Goal: Task Accomplishment & Management: Manage account settings

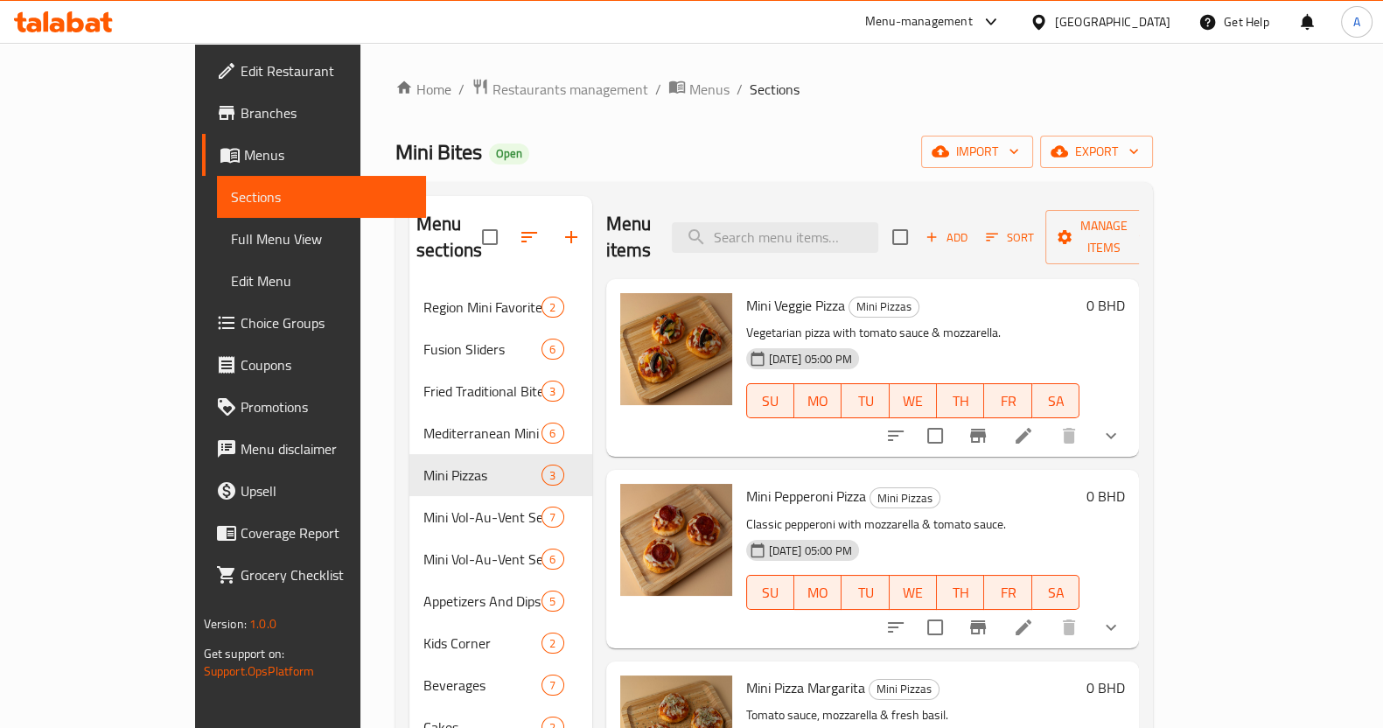
click at [420, 60] on div "Home / Restaurants management / Menus / Sections Mini Bites Open import export …" at bounding box center [775, 508] width 828 height 930
click at [493, 97] on span "Restaurants management" at bounding box center [571, 89] width 156 height 21
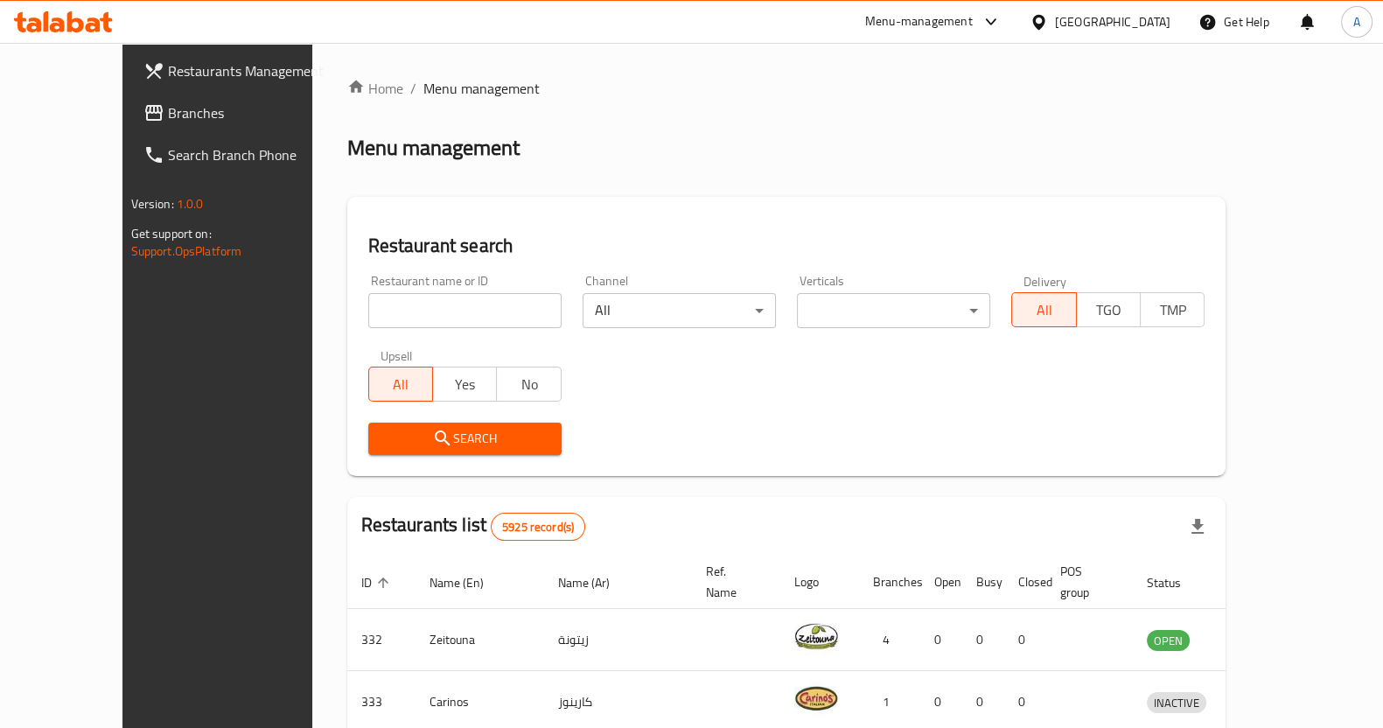
click at [471, 299] on input "search" at bounding box center [464, 310] width 193 height 35
click at [407, 307] on input "naya" at bounding box center [464, 310] width 193 height 35
click button "Search" at bounding box center [464, 439] width 193 height 32
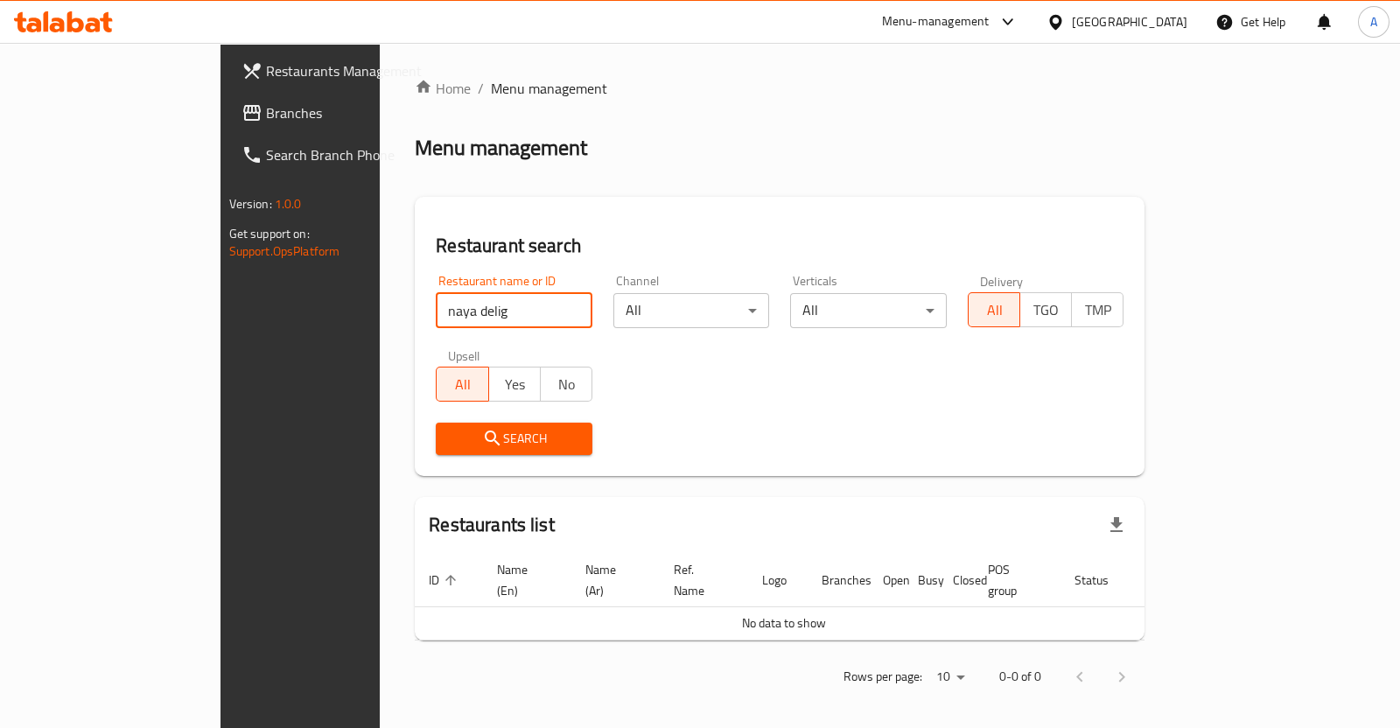
type input "naya delig"
click at [266, 121] on span "Branches" at bounding box center [353, 112] width 174 height 21
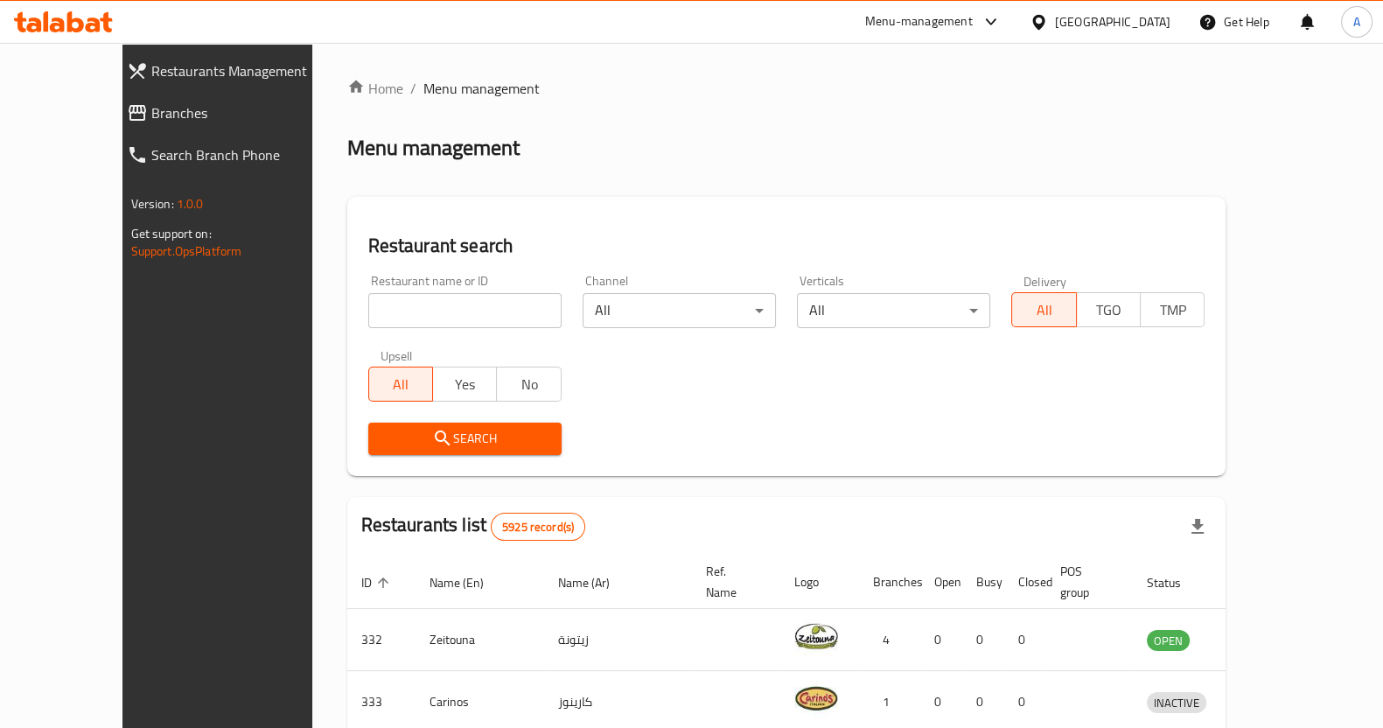
click at [450, 312] on input "search" at bounding box center [464, 310] width 193 height 35
type input "naya delights"
click at [429, 438] on span "Search" at bounding box center [464, 439] width 165 height 22
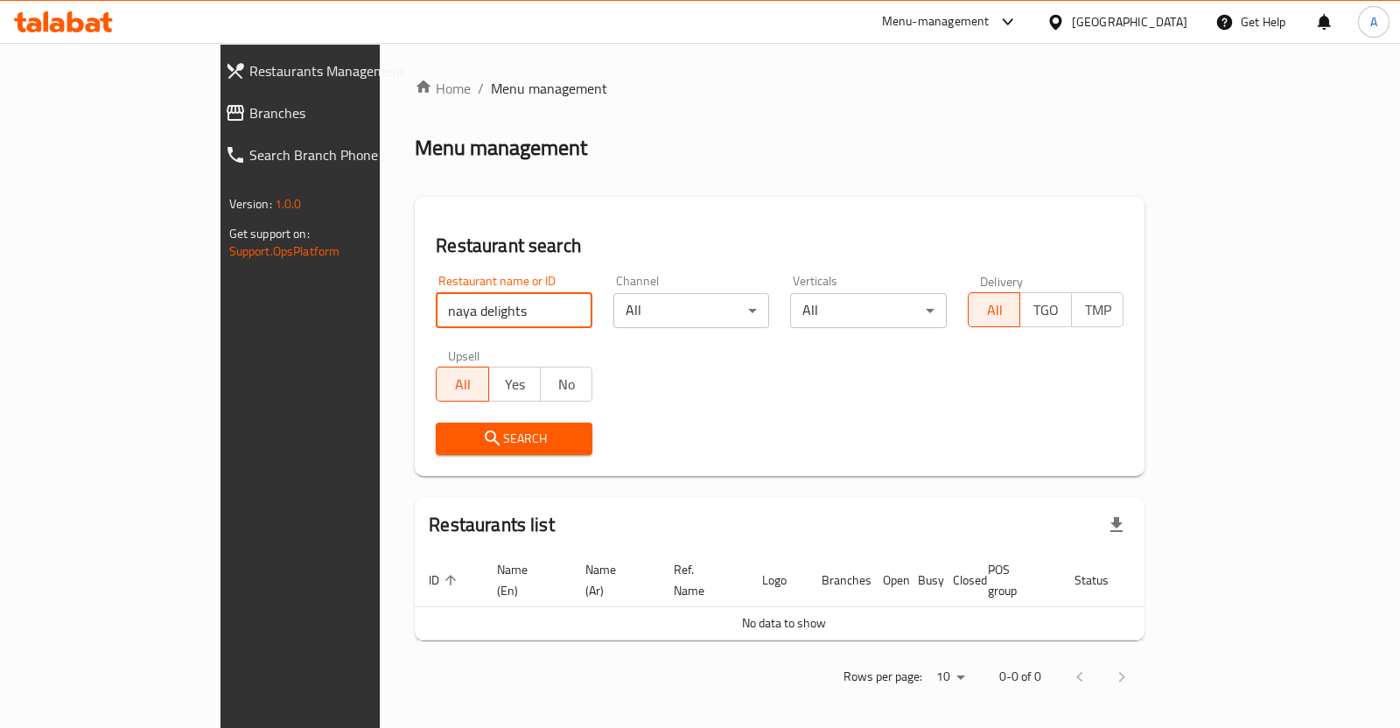
click at [436, 312] on input "naya delights" at bounding box center [514, 310] width 157 height 35
click at [450, 437] on span "Search" at bounding box center [514, 439] width 129 height 22
click at [482, 431] on icon "submit" at bounding box center [492, 438] width 21 height 21
click at [448, 299] on input "naya delights" at bounding box center [514, 310] width 157 height 35
click at [521, 315] on input "naya delights" at bounding box center [514, 310] width 157 height 35
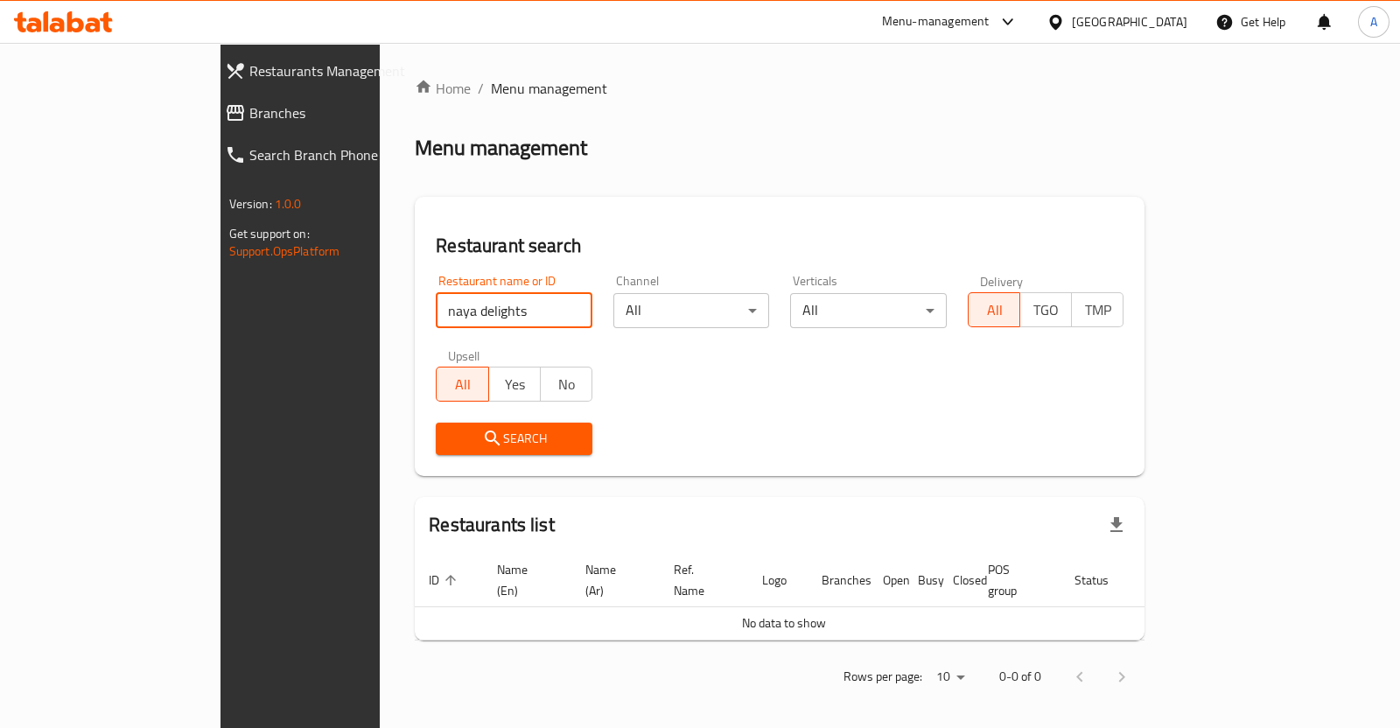
click at [510, 297] on input "naya delights" at bounding box center [514, 310] width 157 height 35
click at [521, 309] on input "naya delights" at bounding box center [514, 310] width 157 height 35
click at [436, 308] on input "search" at bounding box center [514, 310] width 157 height 35
click at [436, 305] on input "search" at bounding box center [514, 310] width 157 height 35
click at [606, 179] on div "Home / Menu management Menu management Restaurant search Restaurant name or ID …" at bounding box center [780, 389] width 730 height 622
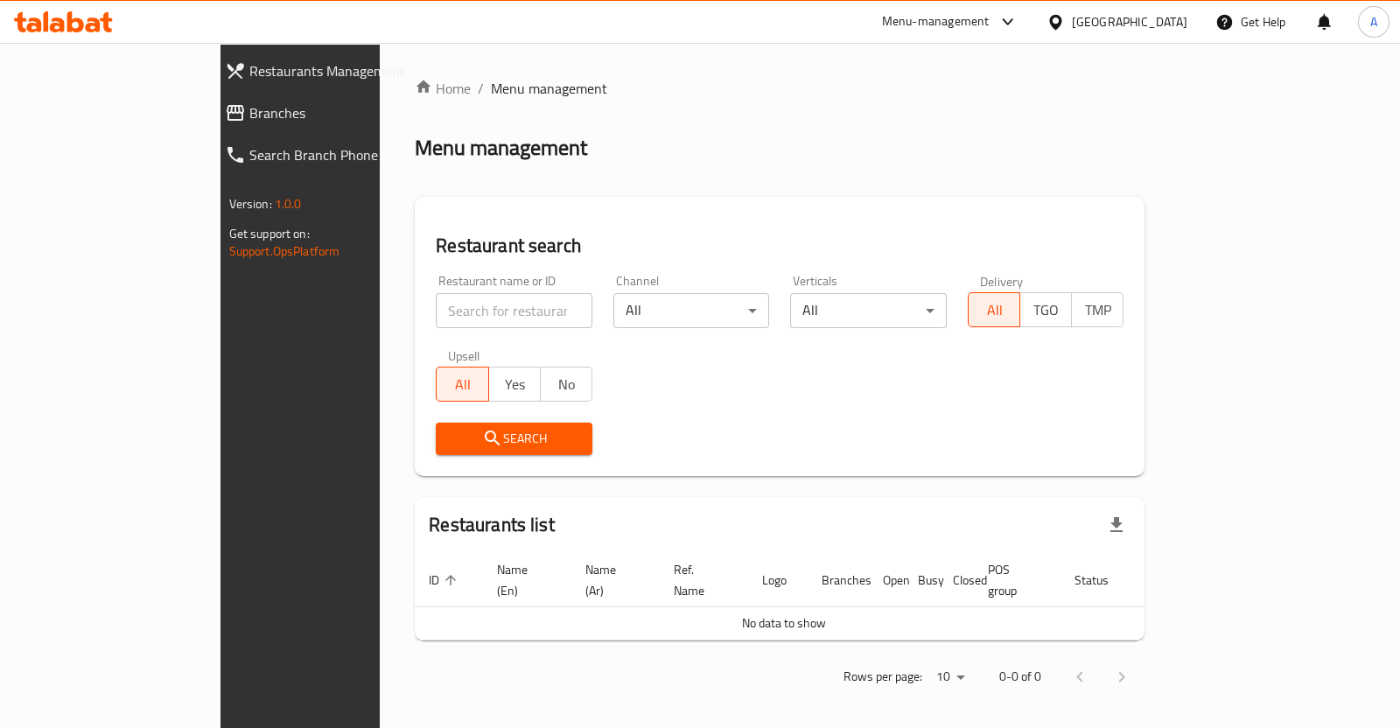
click at [494, 316] on input "search" at bounding box center [514, 310] width 157 height 35
type input "naya"
click button "Search" at bounding box center [514, 439] width 157 height 32
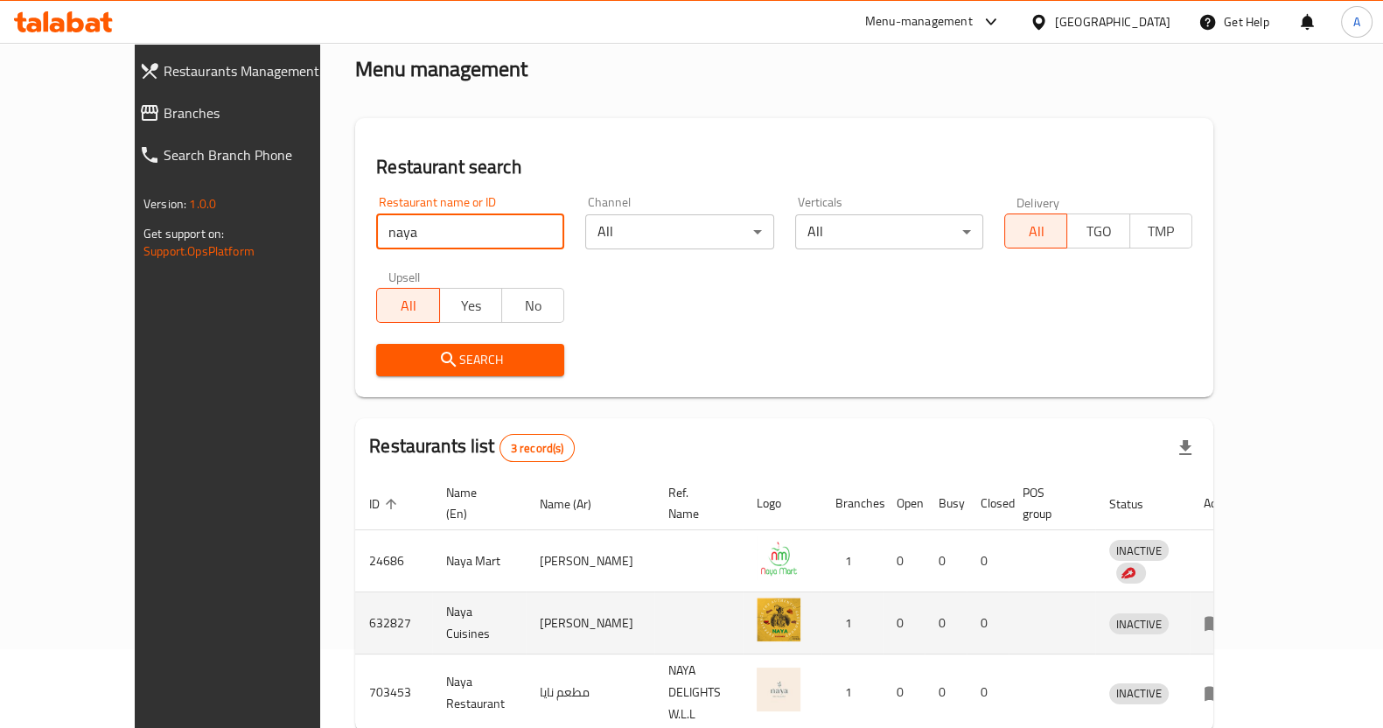
scroll to position [143, 0]
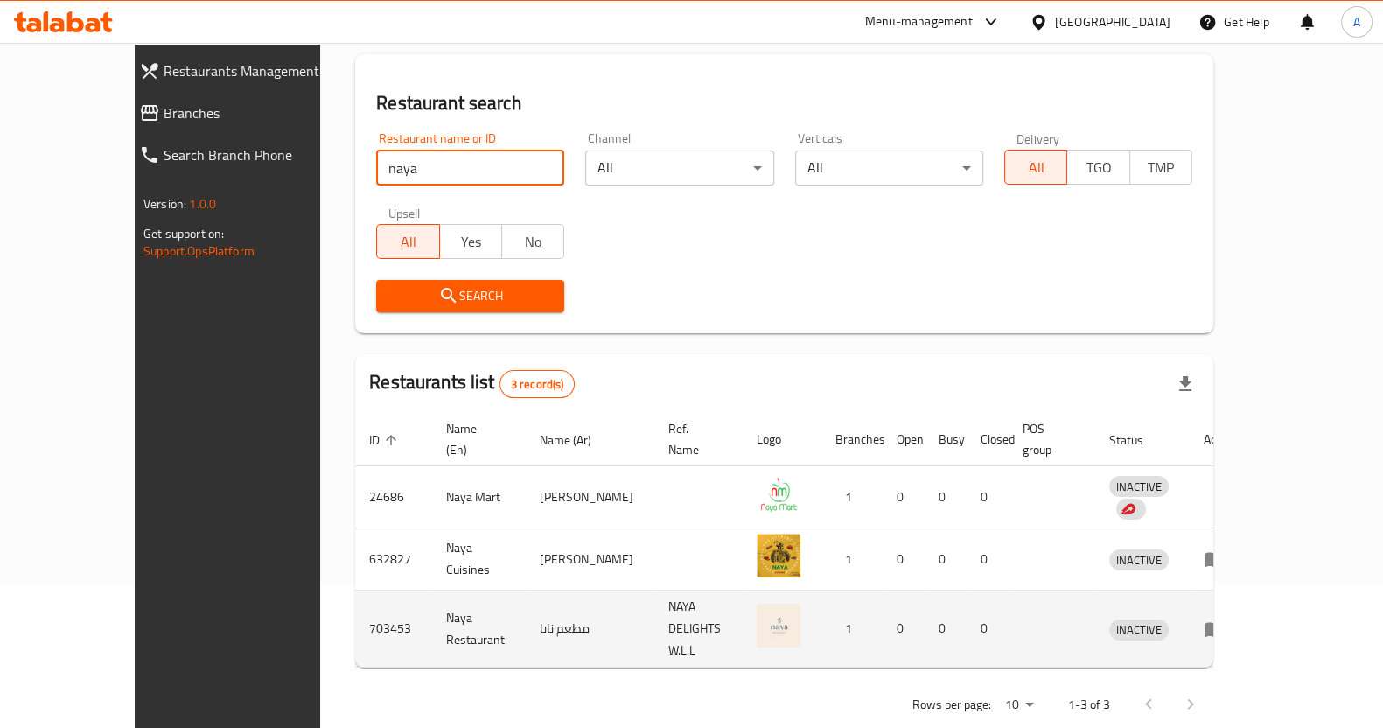
click at [1224, 622] on icon "enhanced table" at bounding box center [1214, 629] width 19 height 15
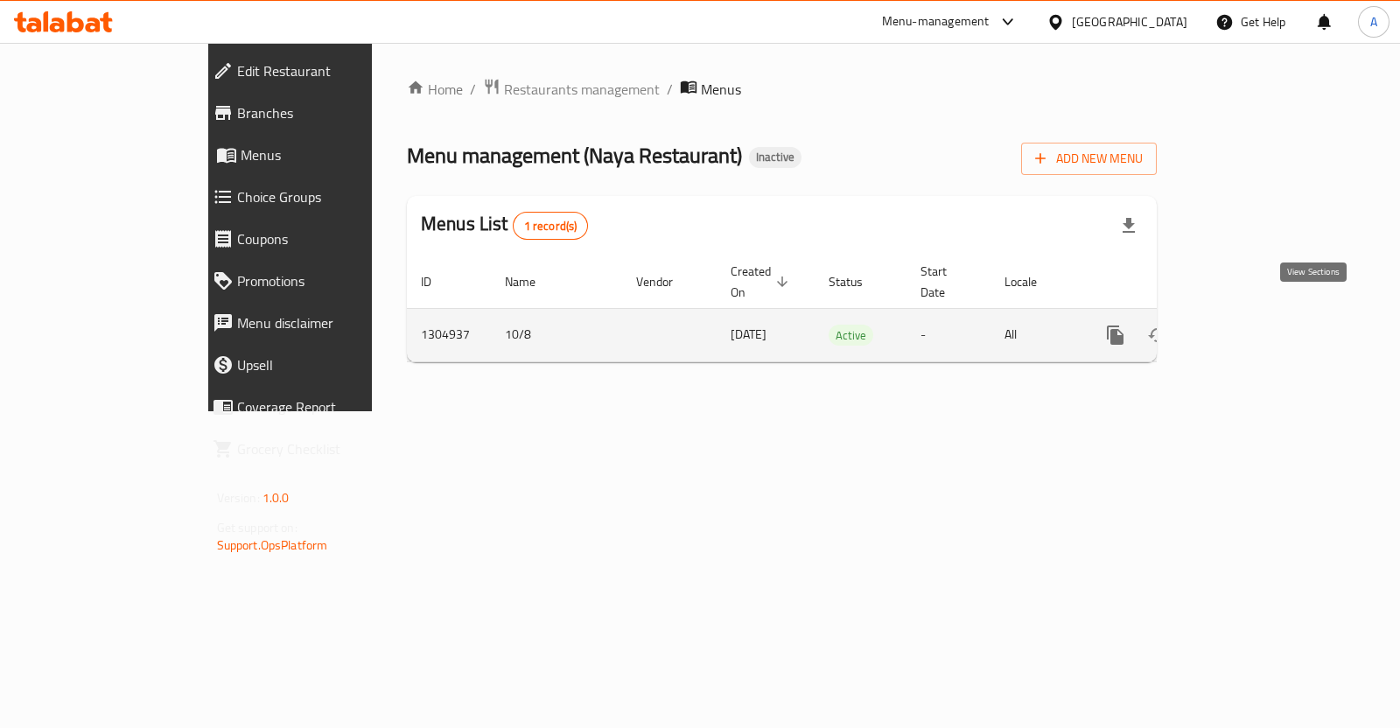
click at [1252, 325] on icon "enhanced table" at bounding box center [1241, 335] width 21 height 21
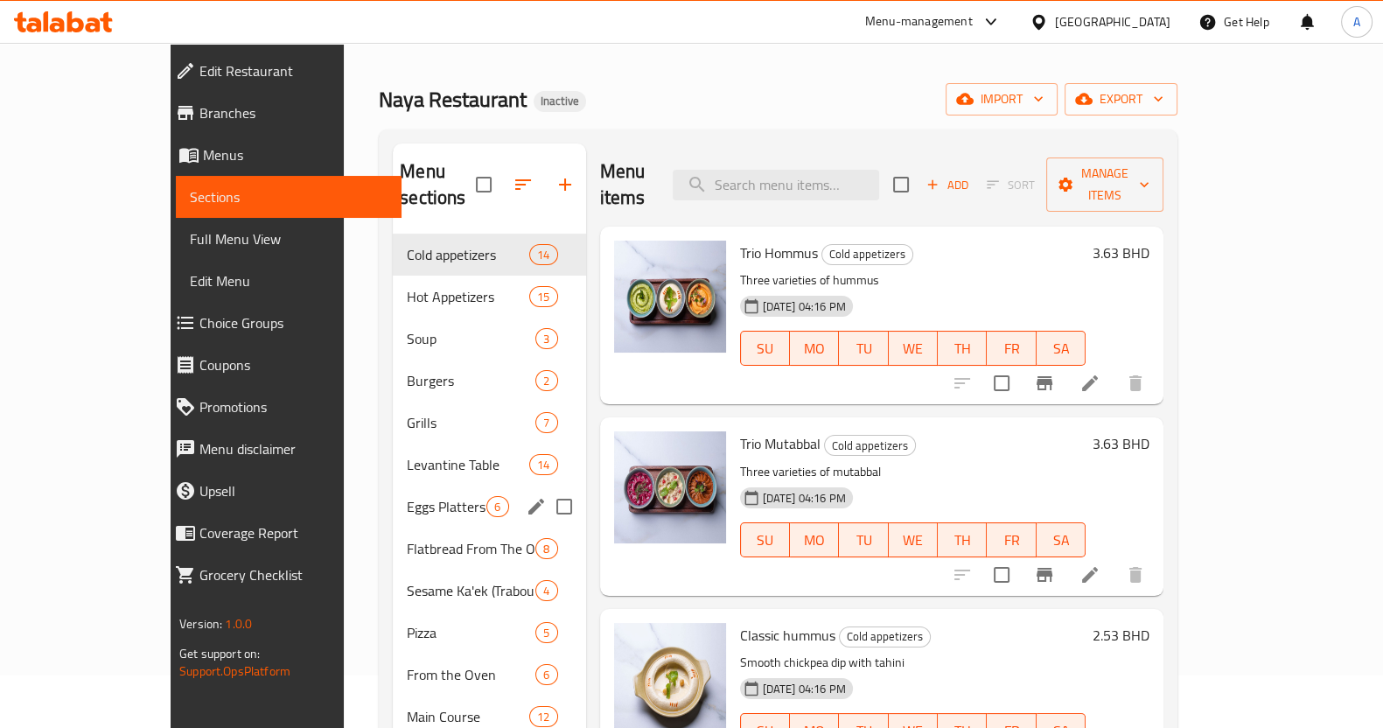
scroll to position [16, 0]
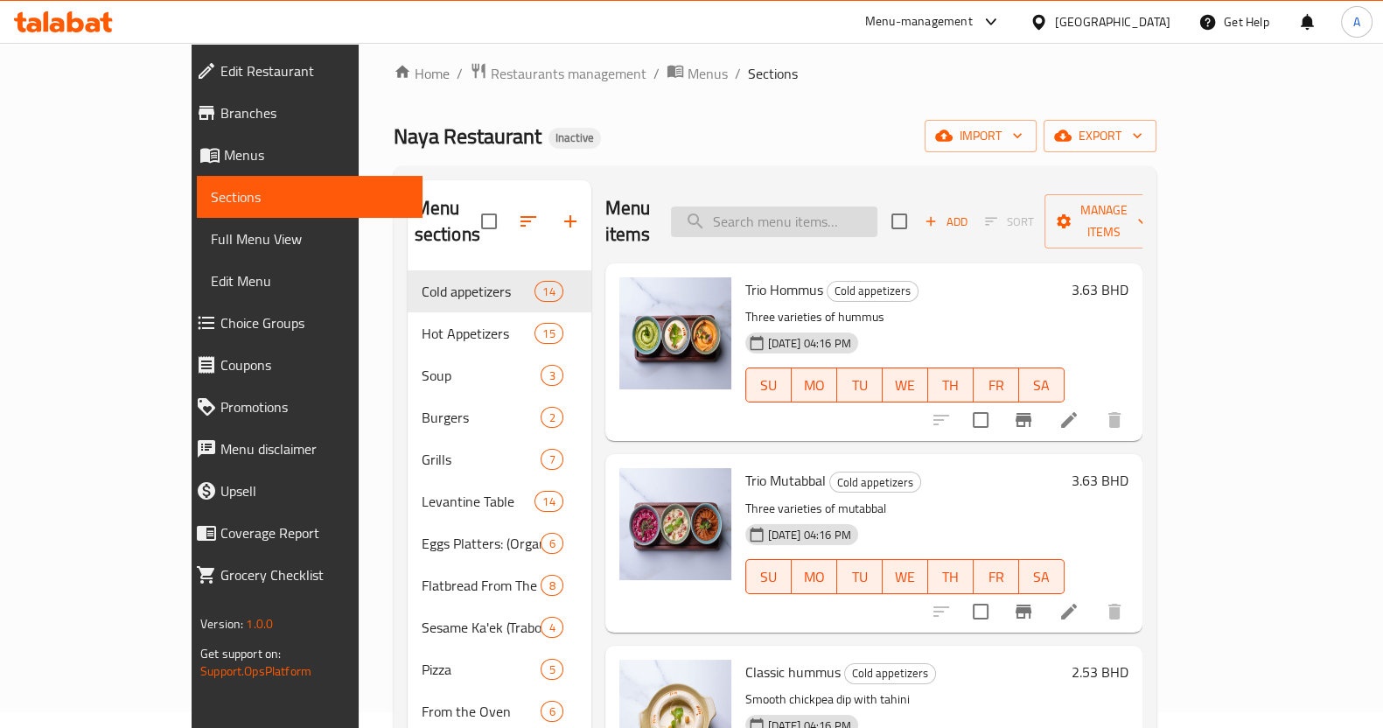
click at [792, 207] on input "search" at bounding box center [774, 222] width 207 height 31
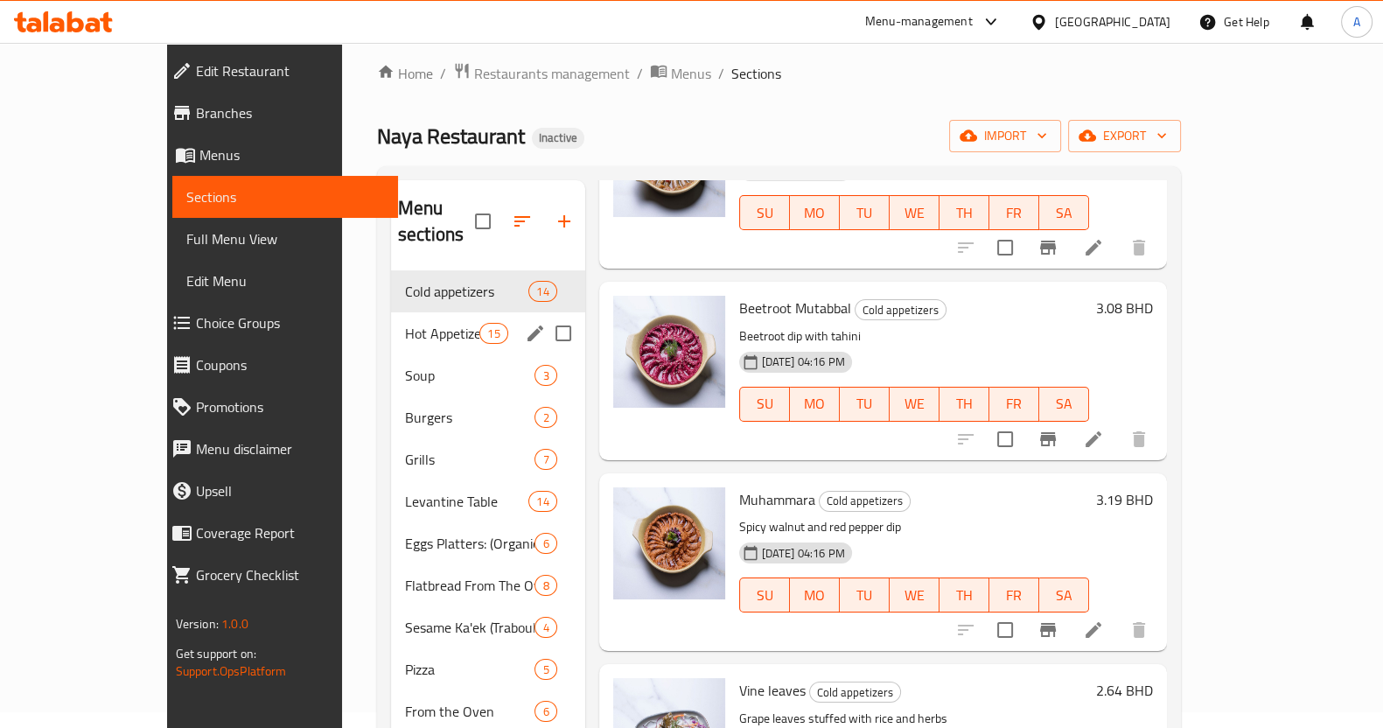
click at [391, 321] on div "Hot Appetizers 15" at bounding box center [488, 333] width 194 height 42
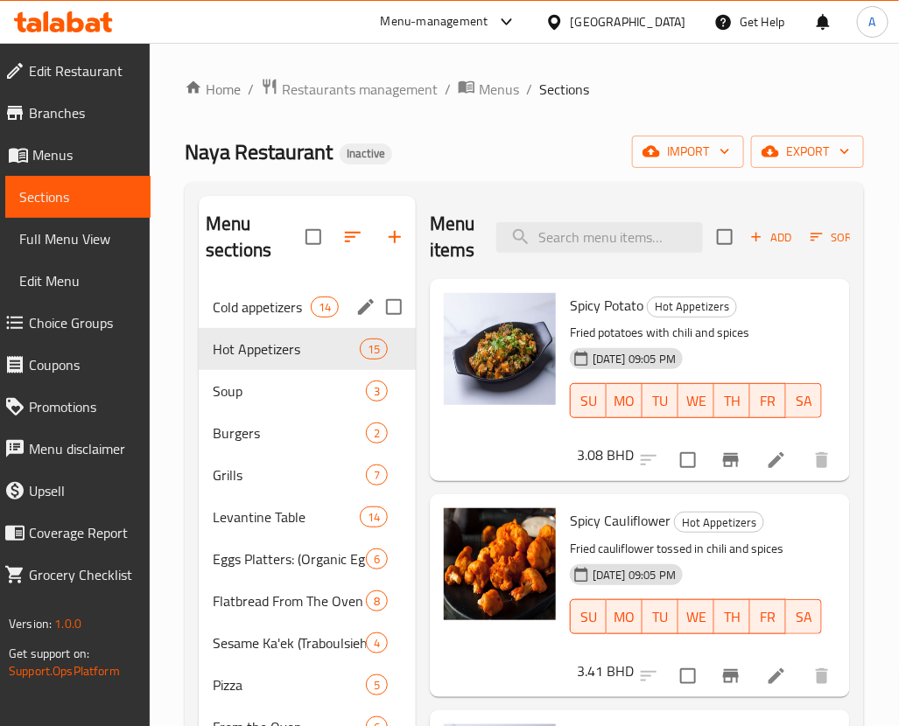
click at [245, 320] on div "Cold appetizers 14" at bounding box center [307, 307] width 217 height 42
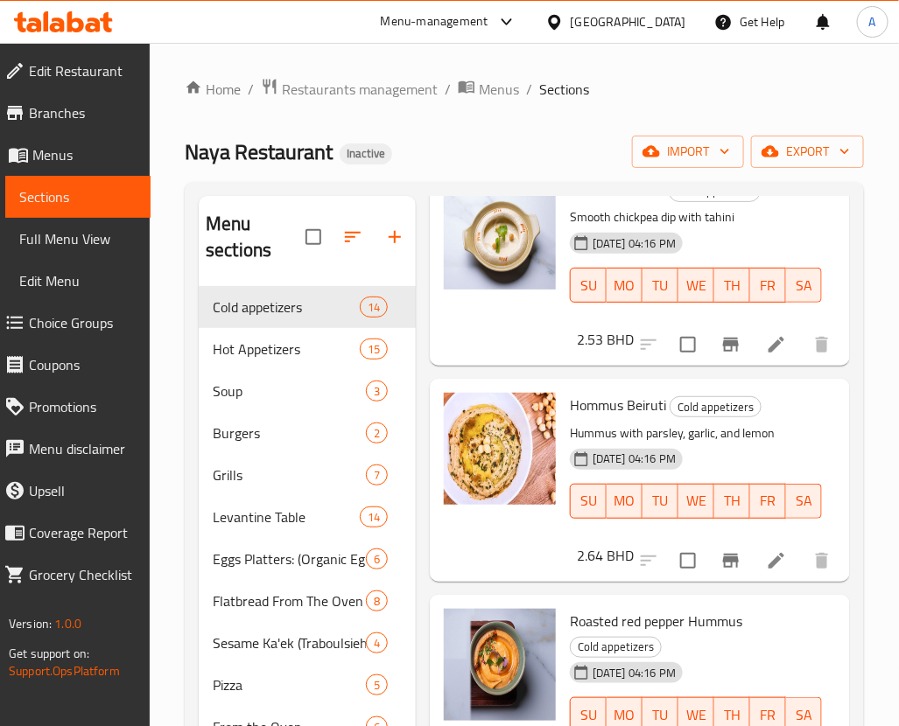
scroll to position [1203, 0]
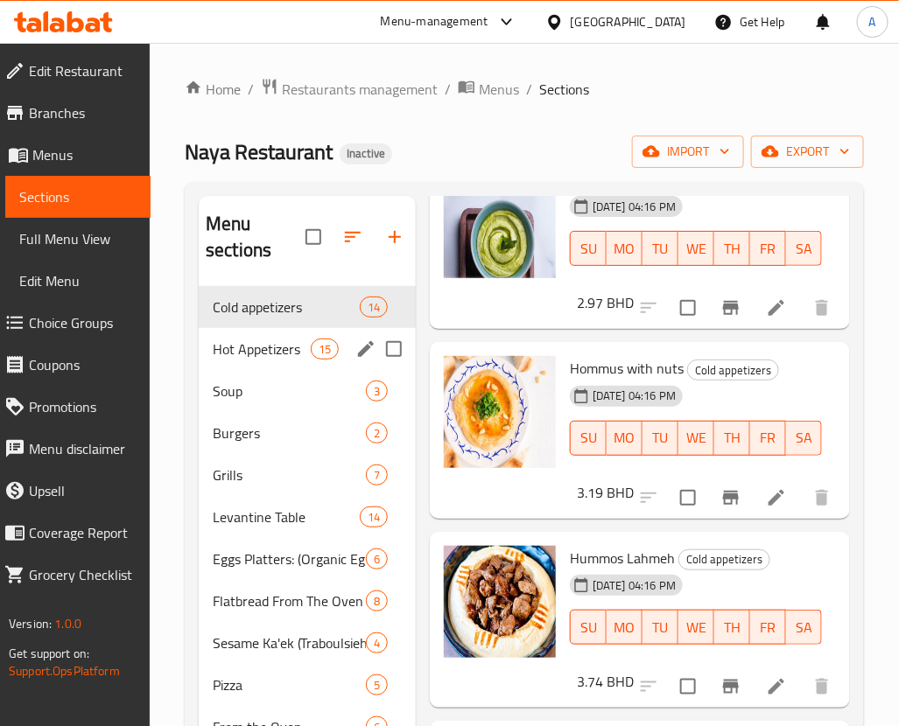
click at [255, 333] on div "Hot Appetizers 15" at bounding box center [307, 349] width 217 height 42
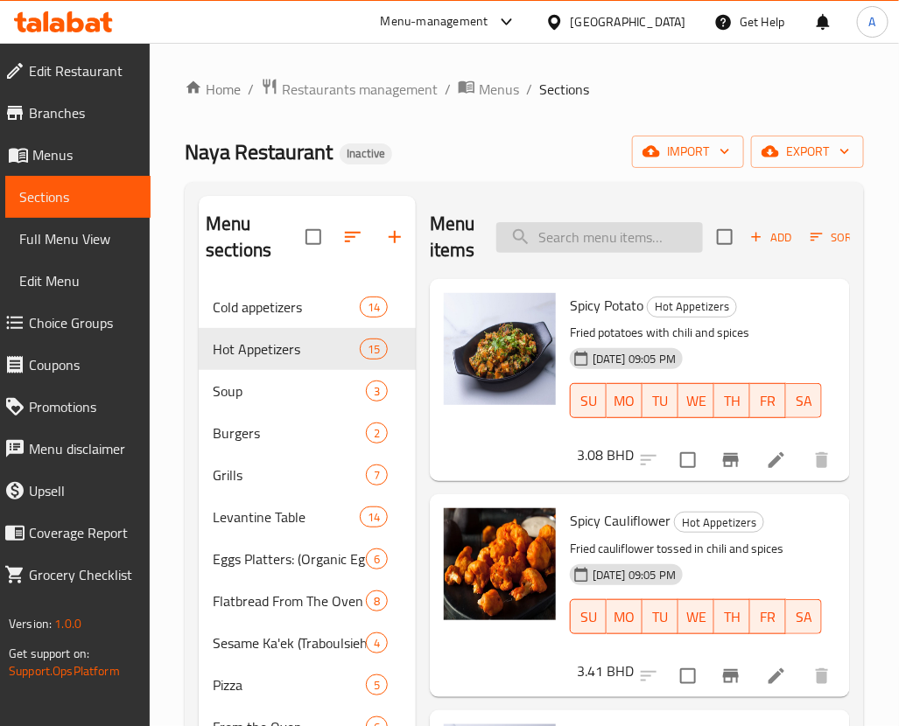
click at [585, 244] on input "search" at bounding box center [599, 237] width 207 height 31
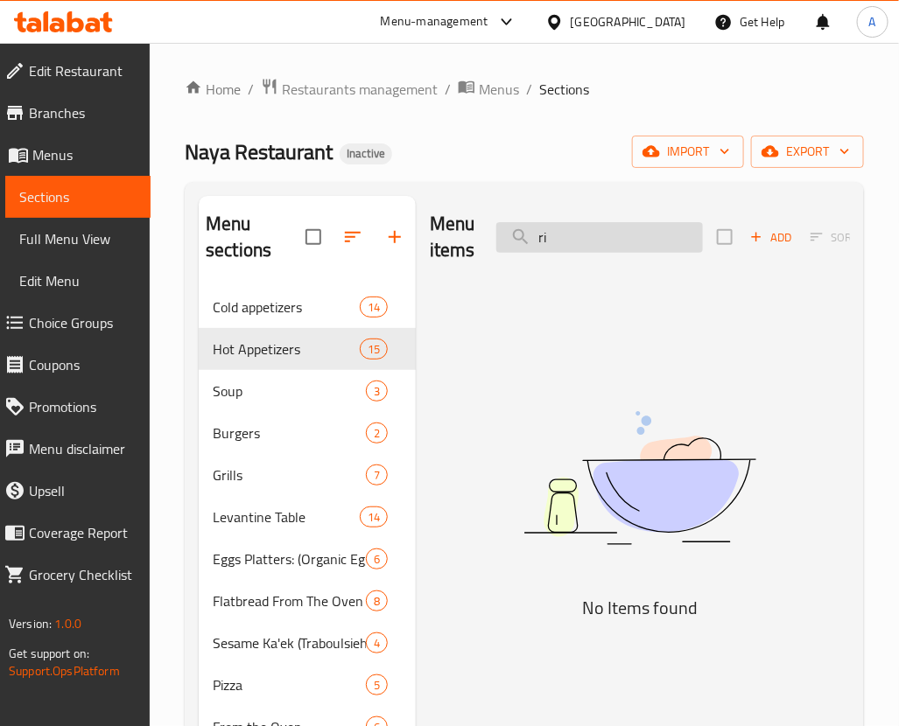
type input "r"
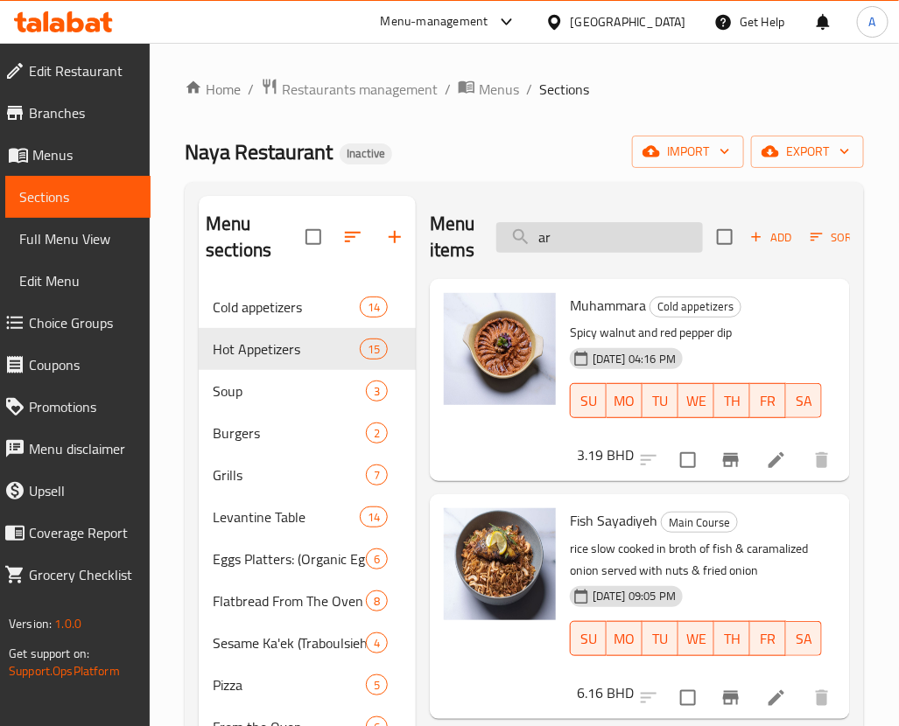
type input "a"
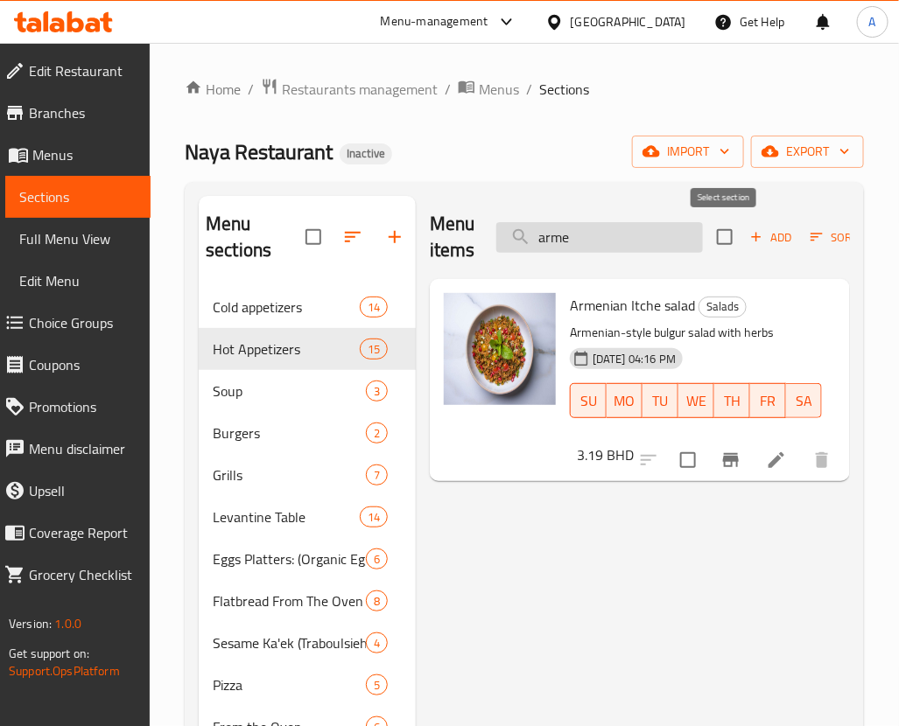
click at [631, 228] on input "arme" at bounding box center [599, 237] width 207 height 31
drag, startPoint x: 634, startPoint y: 235, endPoint x: 290, endPoint y: 244, distance: 344.9
click at [311, 247] on div "Menu sections Cold appetizers 14 Hot Appetizers 15 Soup 3 Burgers 2 Grills 7 Le…" at bounding box center [524, 622] width 651 height 853
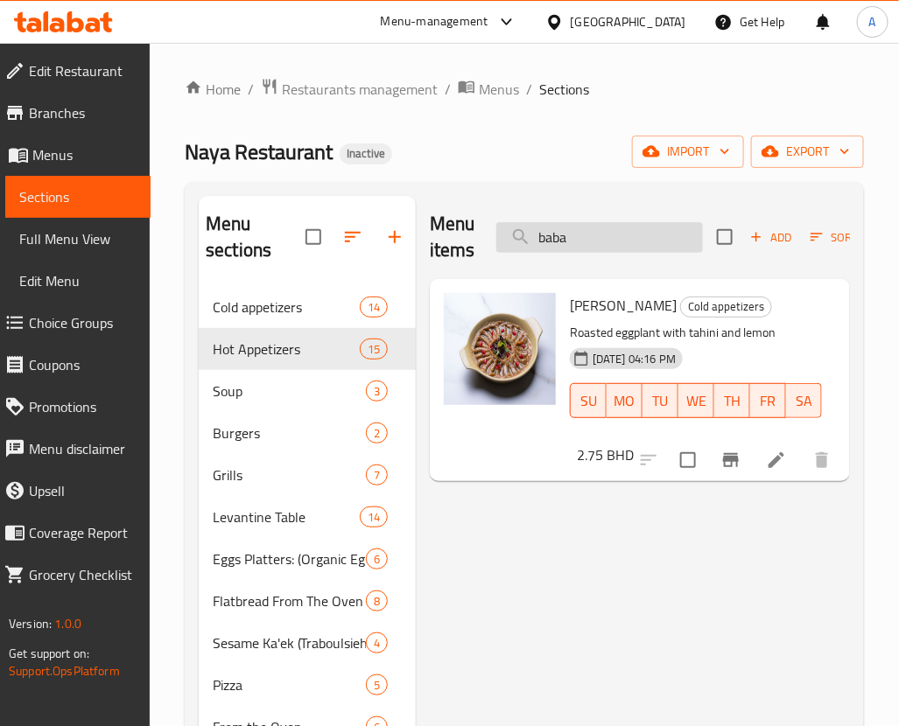
click at [602, 247] on input "baba" at bounding box center [599, 237] width 207 height 31
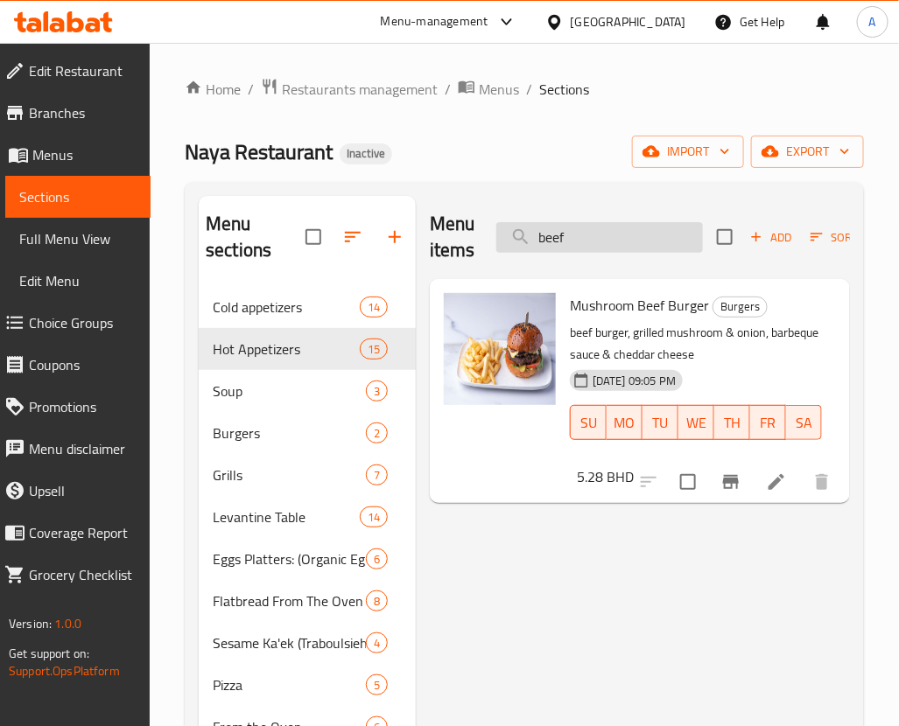
click at [631, 229] on input "beef" at bounding box center [599, 237] width 207 height 31
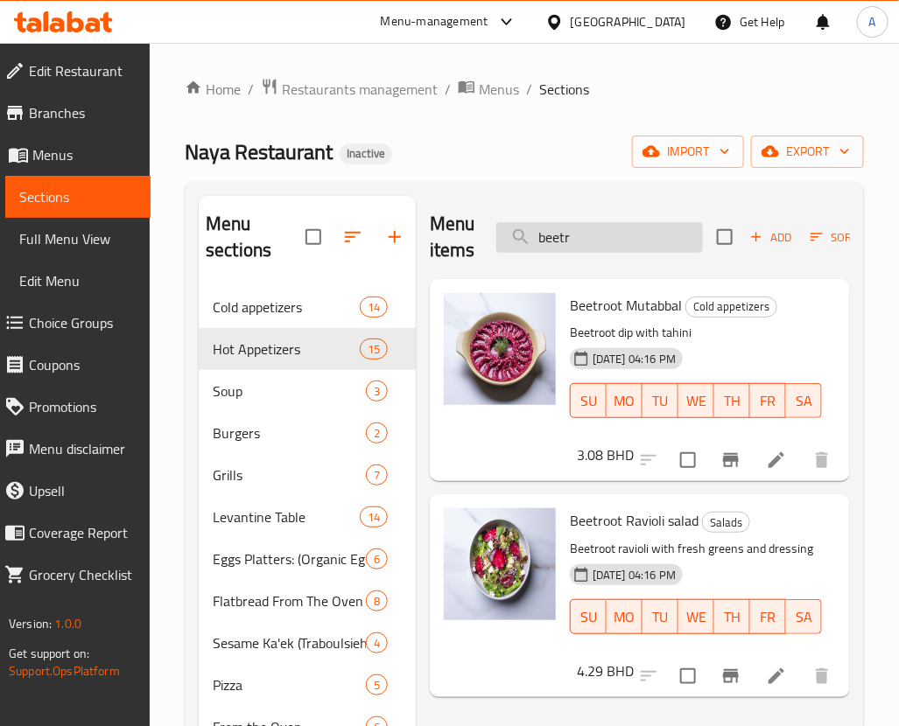
click at [554, 247] on input "beetr" at bounding box center [599, 237] width 207 height 31
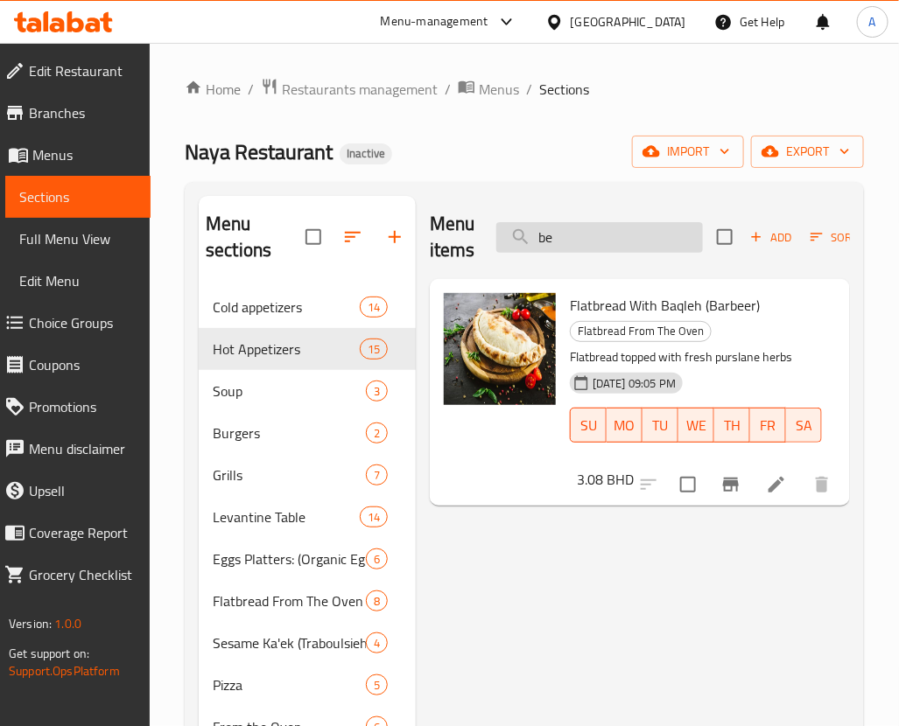
type input "b"
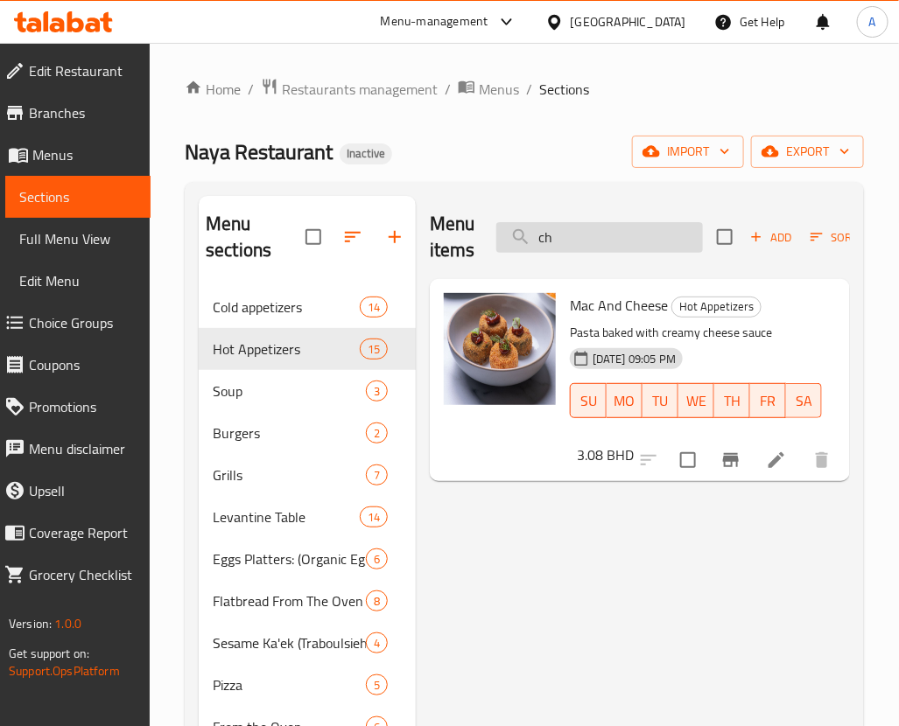
type input "c"
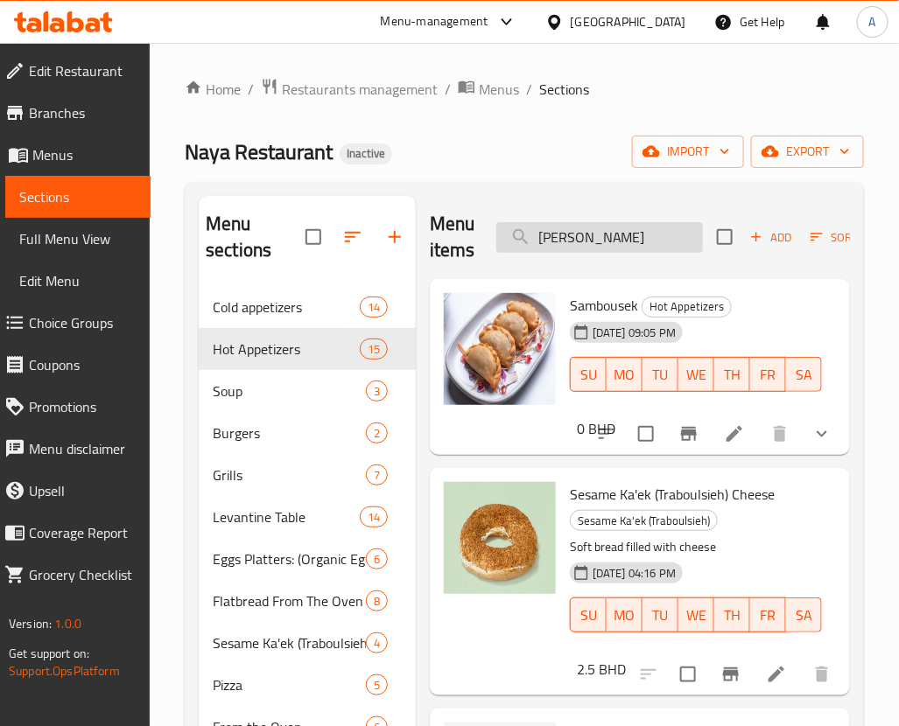
click at [636, 236] on input "sam" at bounding box center [599, 237] width 207 height 31
type input "s"
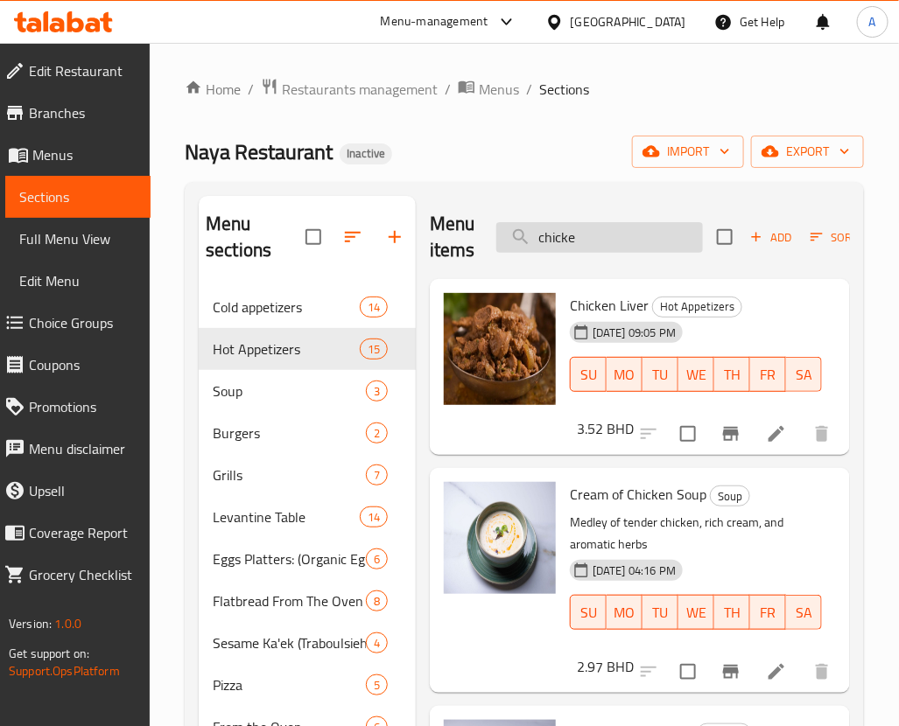
click at [605, 241] on input "chicke" at bounding box center [599, 237] width 207 height 31
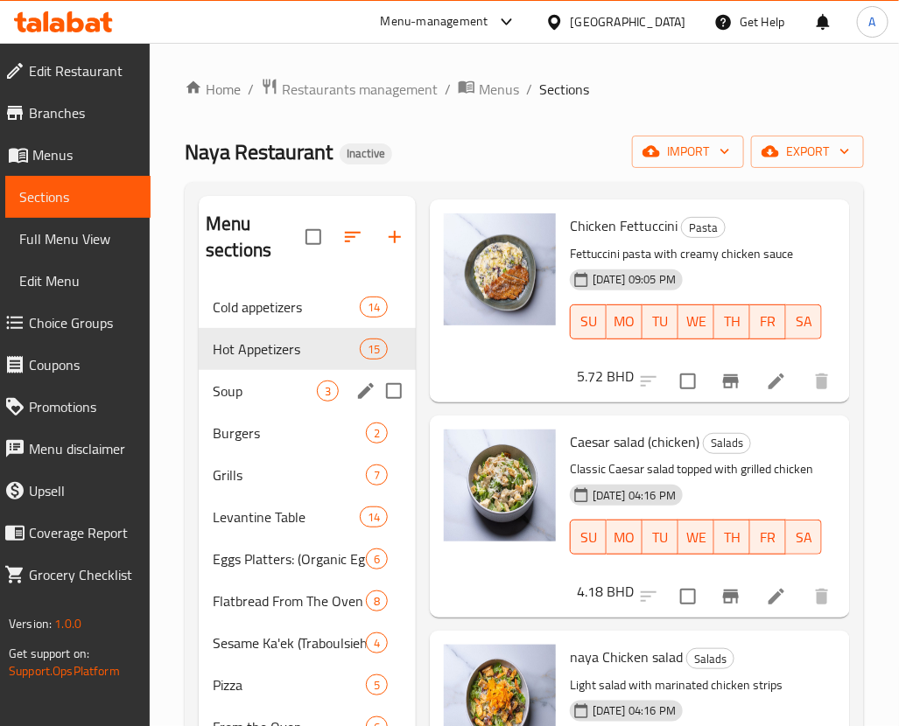
click at [236, 403] on div "Soup 3" at bounding box center [307, 391] width 217 height 42
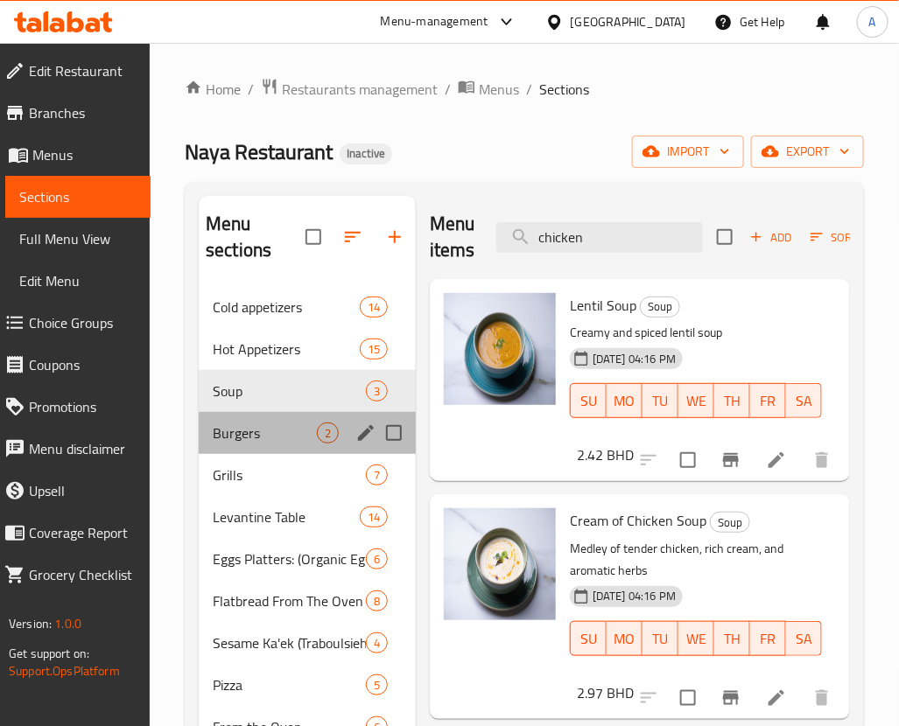
click at [225, 422] on div "Burgers 2" at bounding box center [307, 433] width 217 height 42
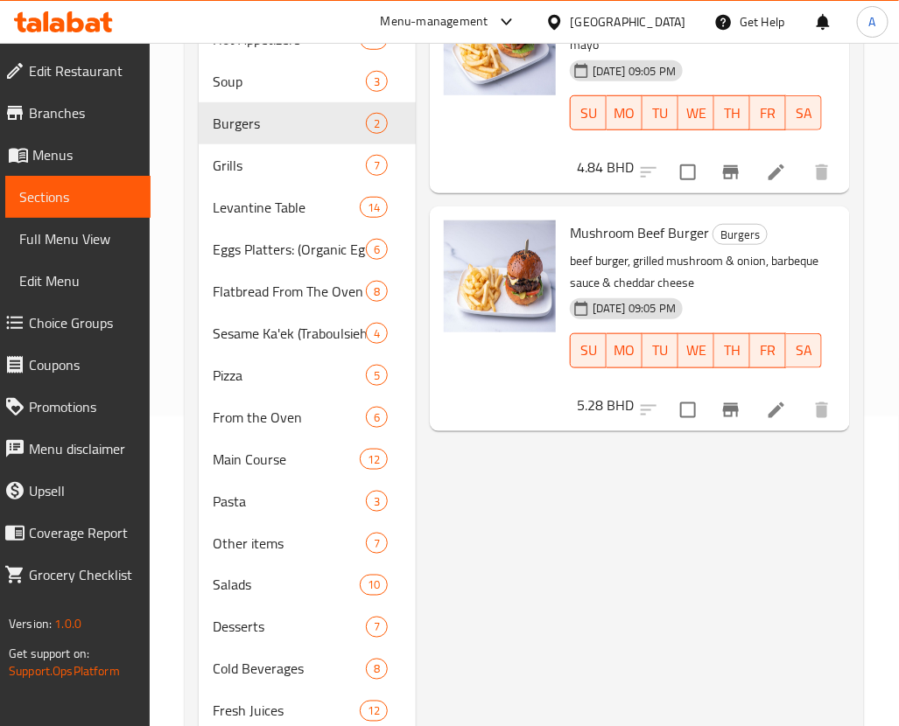
scroll to position [371, 0]
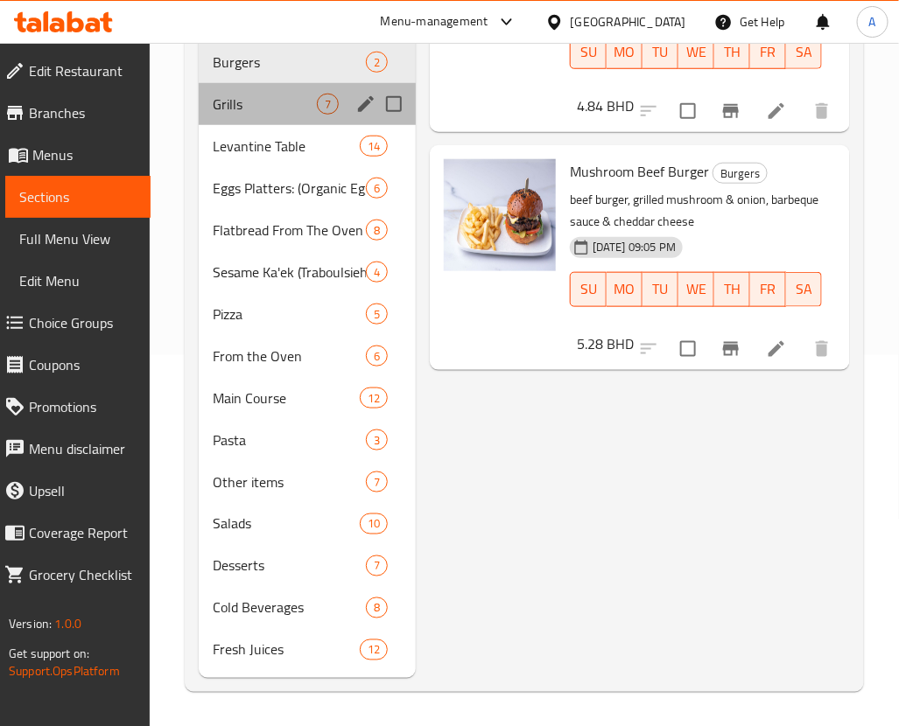
click at [228, 117] on div "Grills 7" at bounding box center [307, 104] width 217 height 42
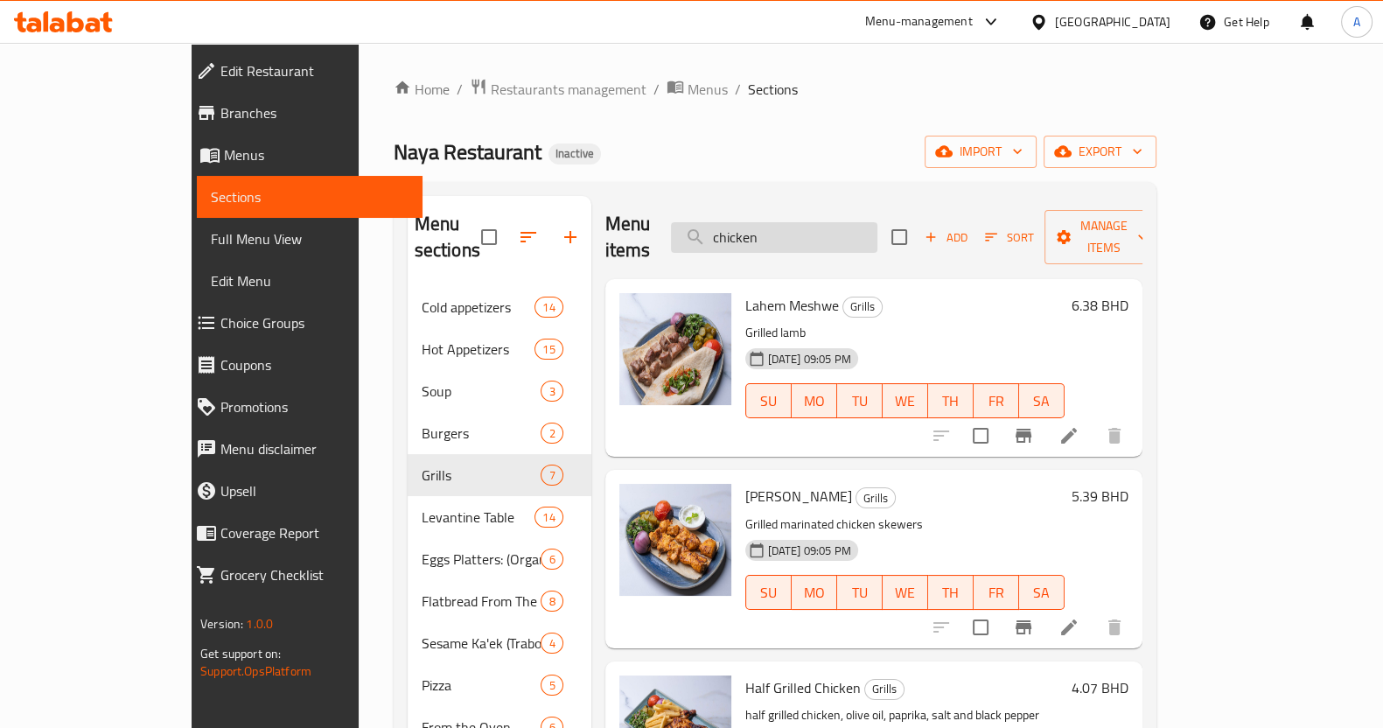
click at [842, 232] on input "chicken" at bounding box center [774, 237] width 207 height 31
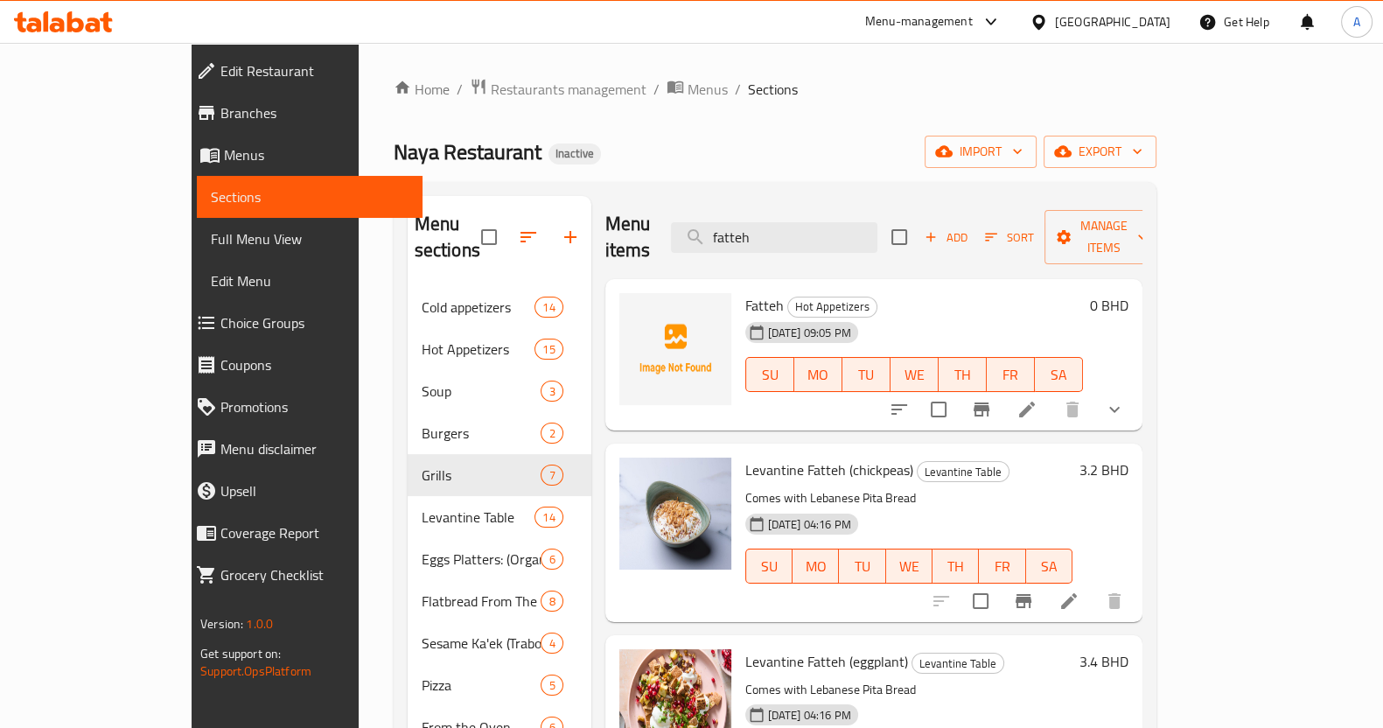
drag, startPoint x: 829, startPoint y: 222, endPoint x: 556, endPoint y: 207, distance: 273.4
click at [606, 207] on div "Menu items fatteh Add Sort Manage items" at bounding box center [874, 237] width 537 height 83
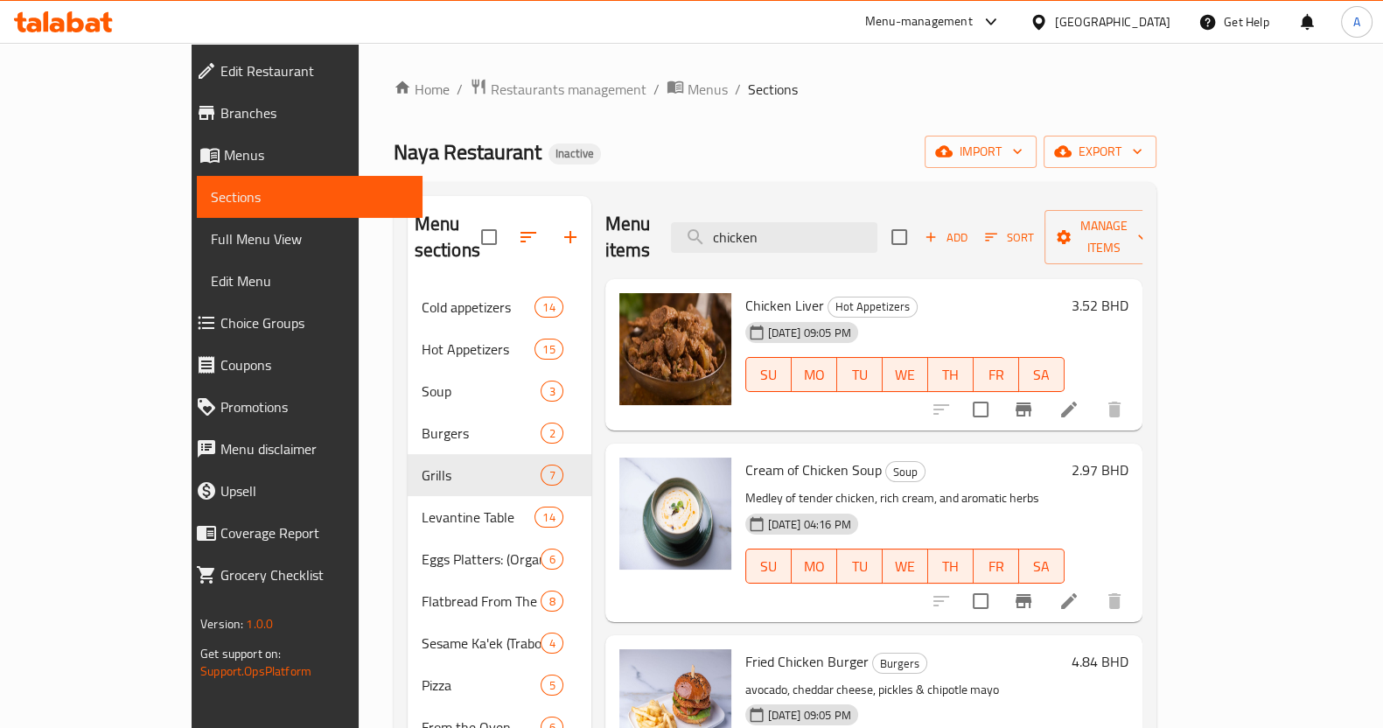
type input "chicken"
click at [491, 86] on span "Restaurants management" at bounding box center [569, 89] width 156 height 21
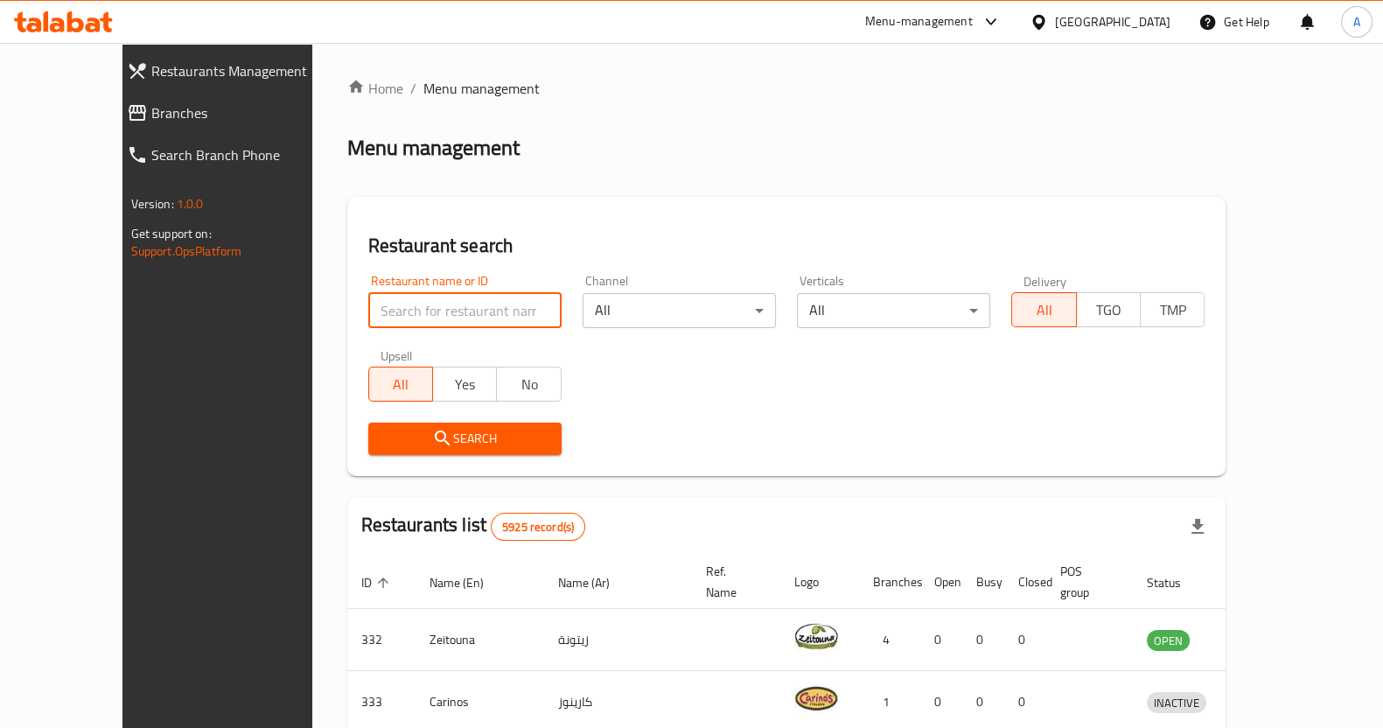
click at [383, 305] on input "search" at bounding box center [464, 310] width 193 height 35
click button "Search" at bounding box center [464, 439] width 193 height 32
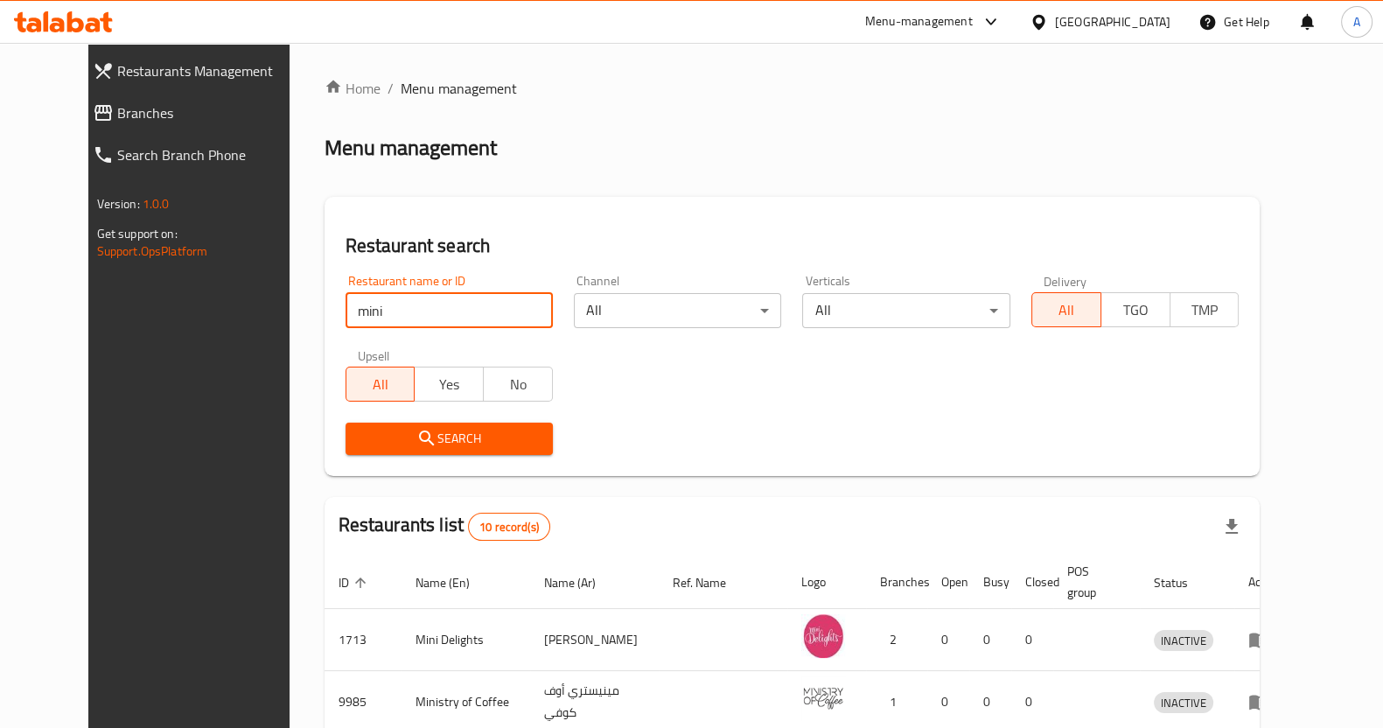
type input "mini bites"
click at [455, 446] on span "Search" at bounding box center [449, 439] width 179 height 22
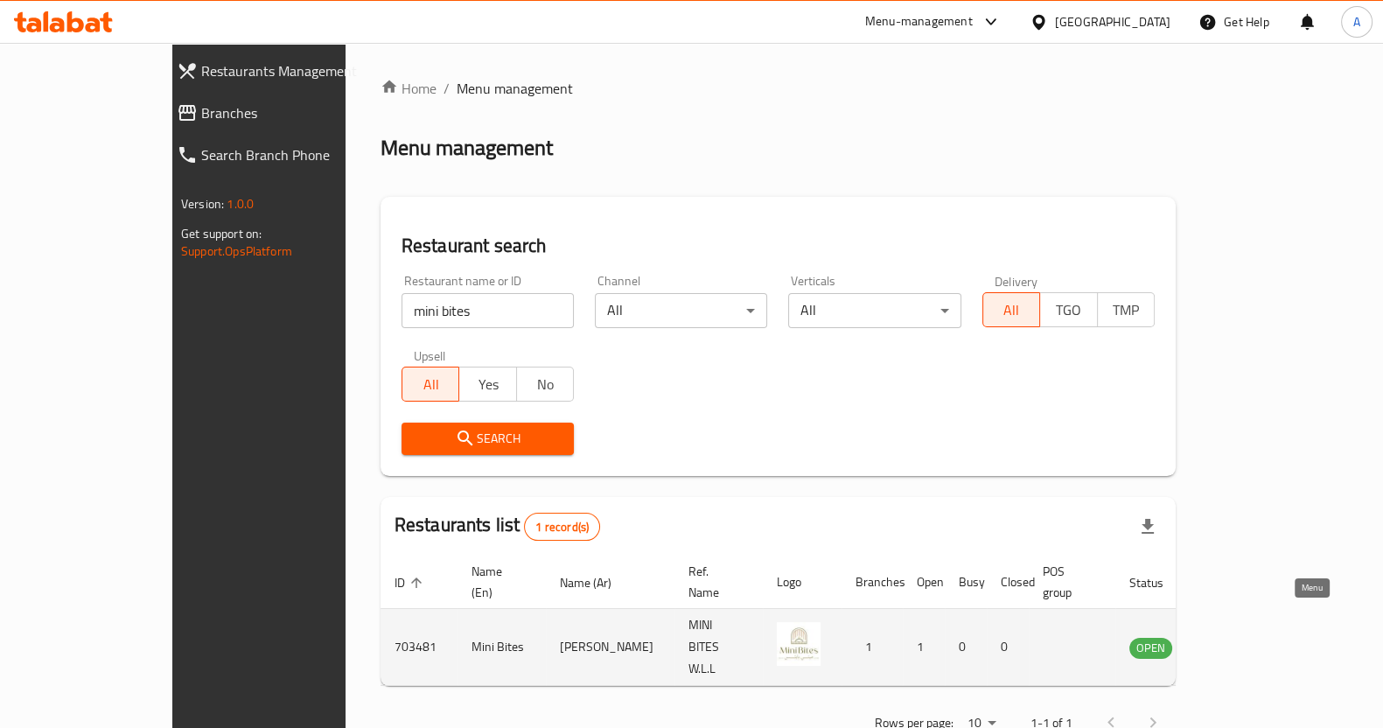
click at [1242, 641] on icon "enhanced table" at bounding box center [1231, 648] width 19 height 15
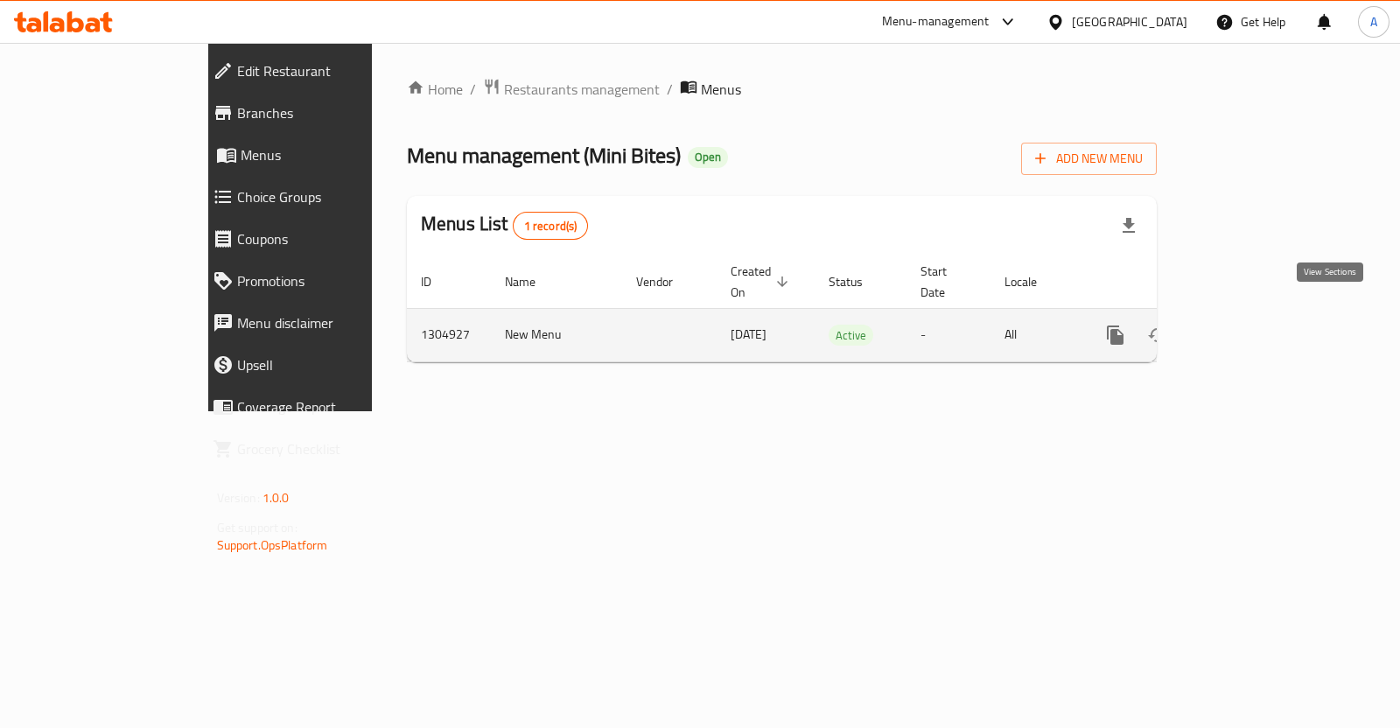
click at [1263, 328] on link "enhanced table" at bounding box center [1242, 335] width 42 height 42
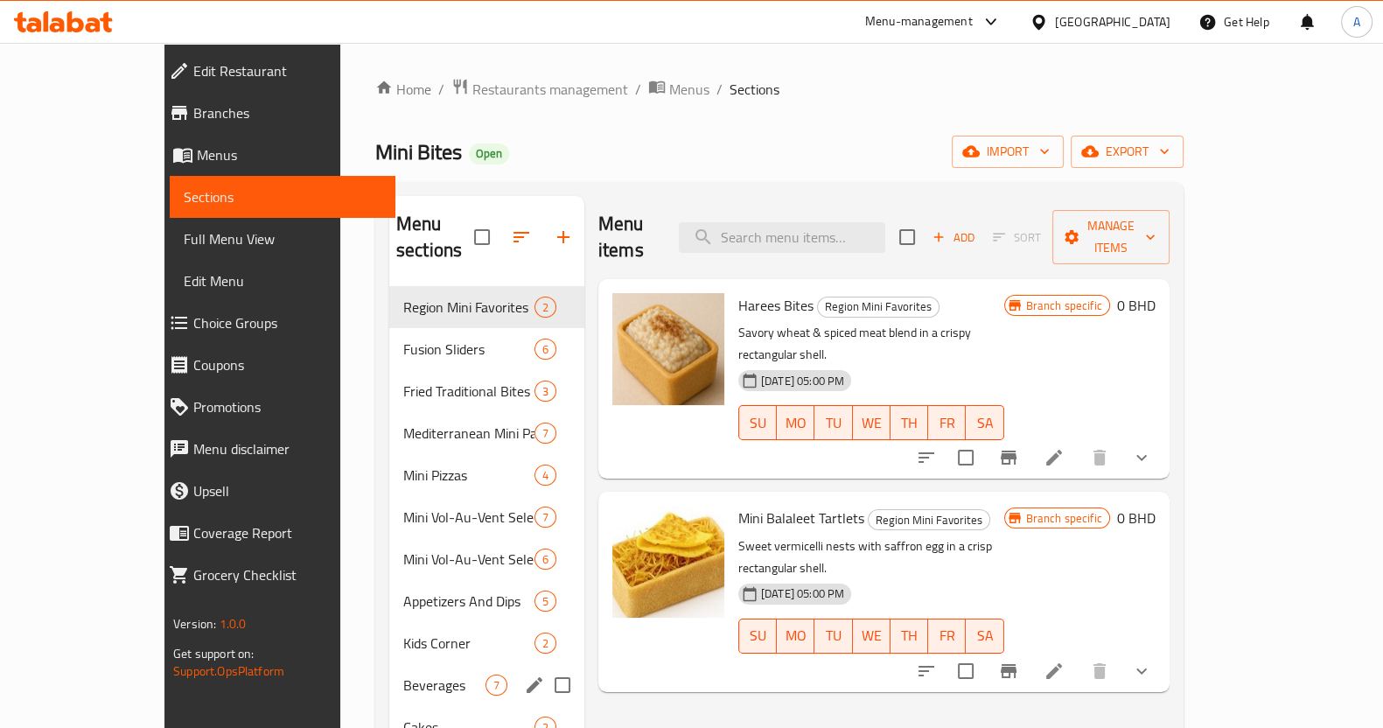
scroll to position [109, 0]
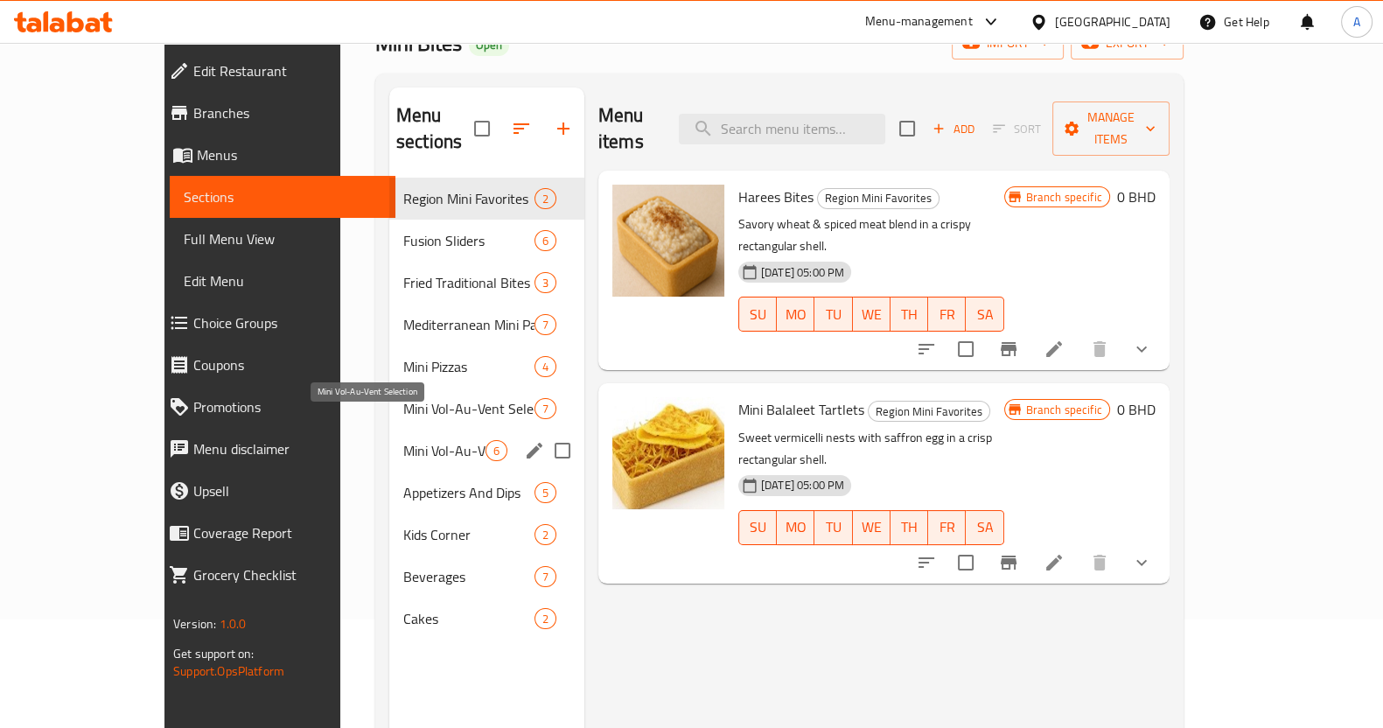
click at [403, 440] on span "Mini Vol-Au-Vent Selection" at bounding box center [444, 450] width 82 height 21
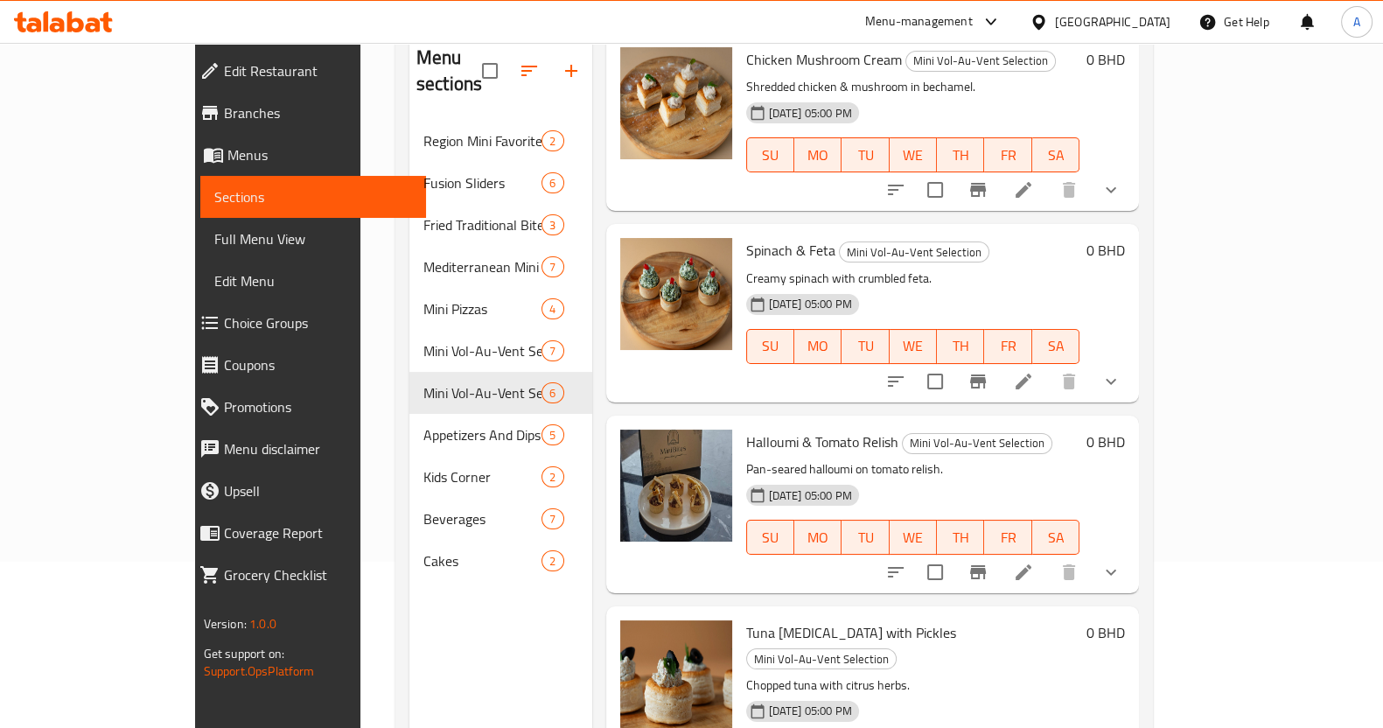
scroll to position [245, 0]
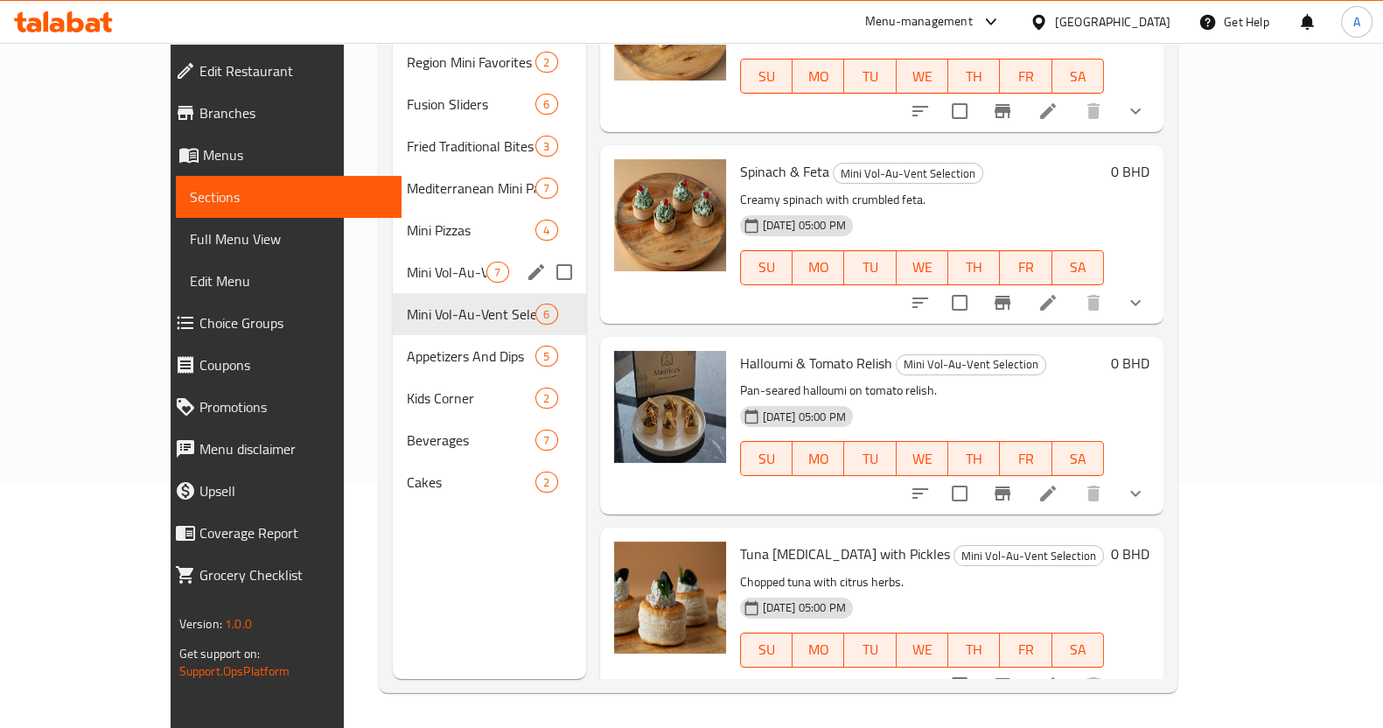
click at [407, 262] on span "Mini Vol-Au-Vent Selection (Sweet)" at bounding box center [447, 272] width 80 height 21
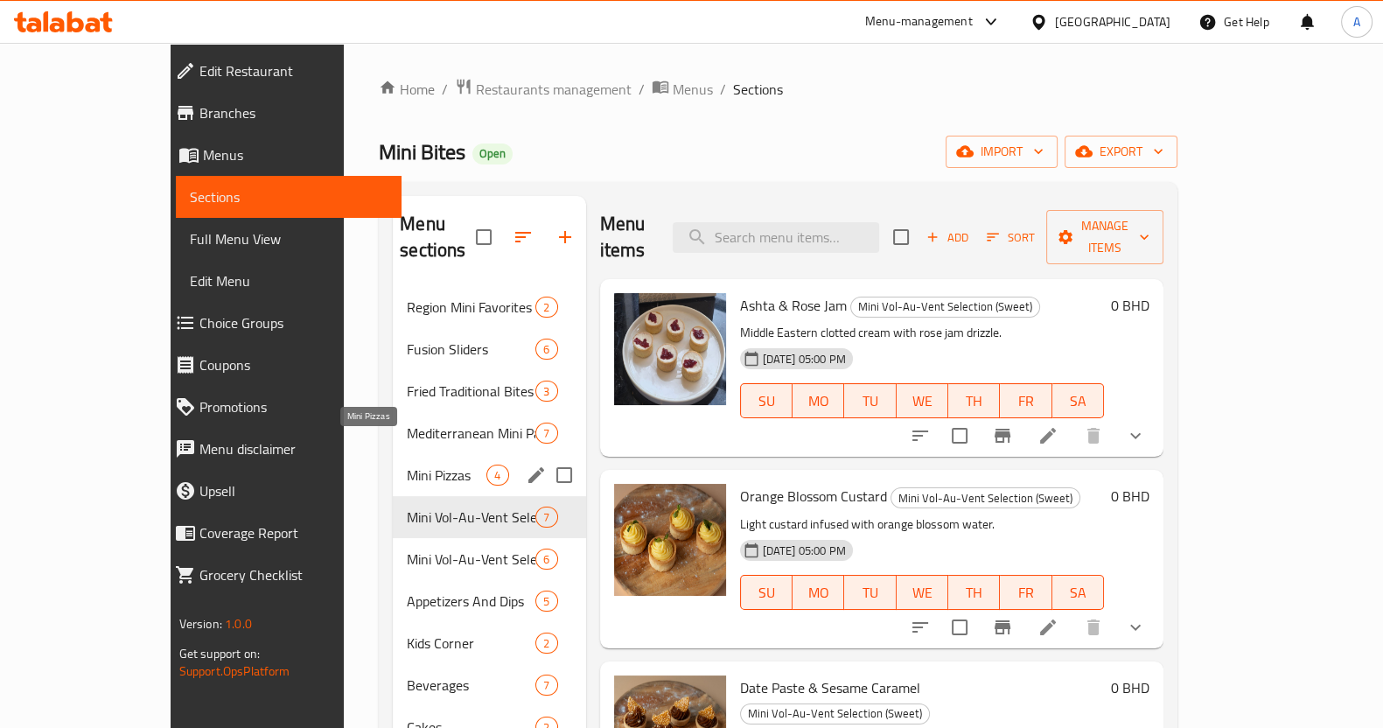
click at [407, 465] on span "Mini Pizzas" at bounding box center [447, 475] width 80 height 21
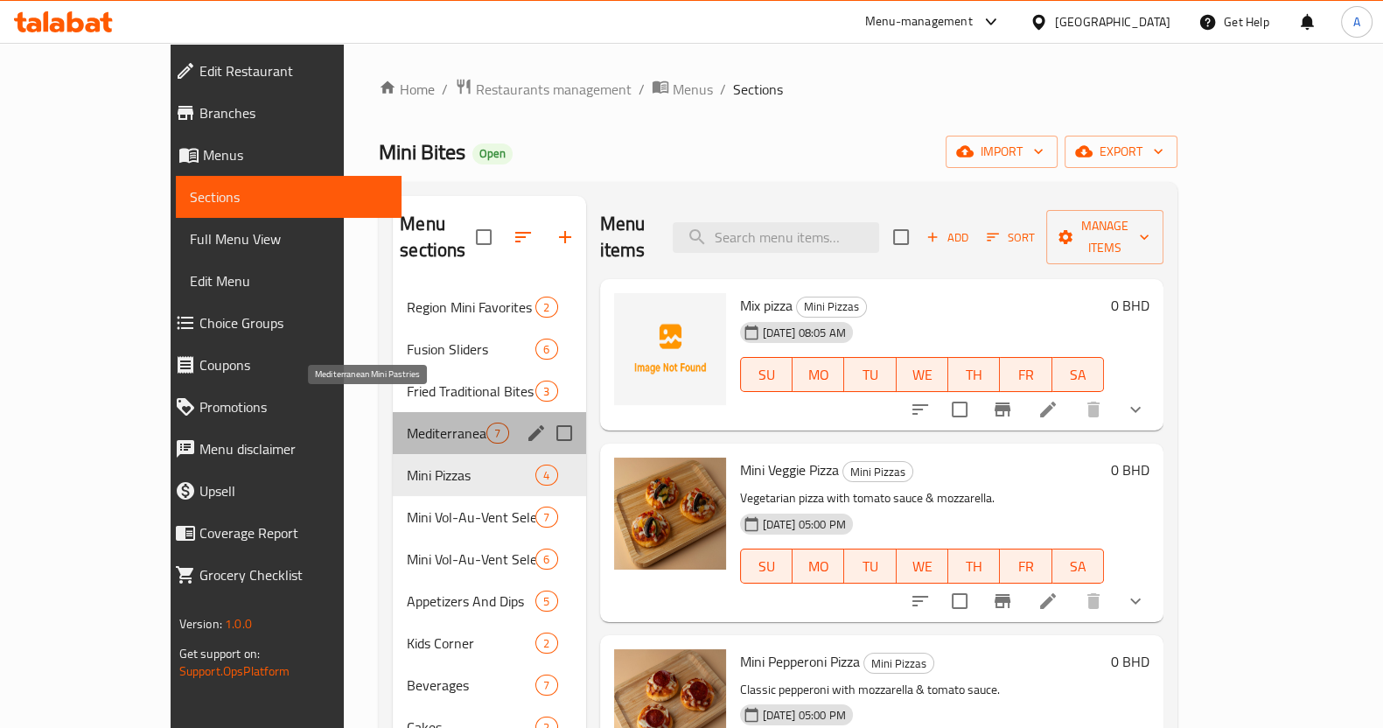
click at [407, 423] on span "Mediterranean Mini Pastries" at bounding box center [447, 433] width 80 height 21
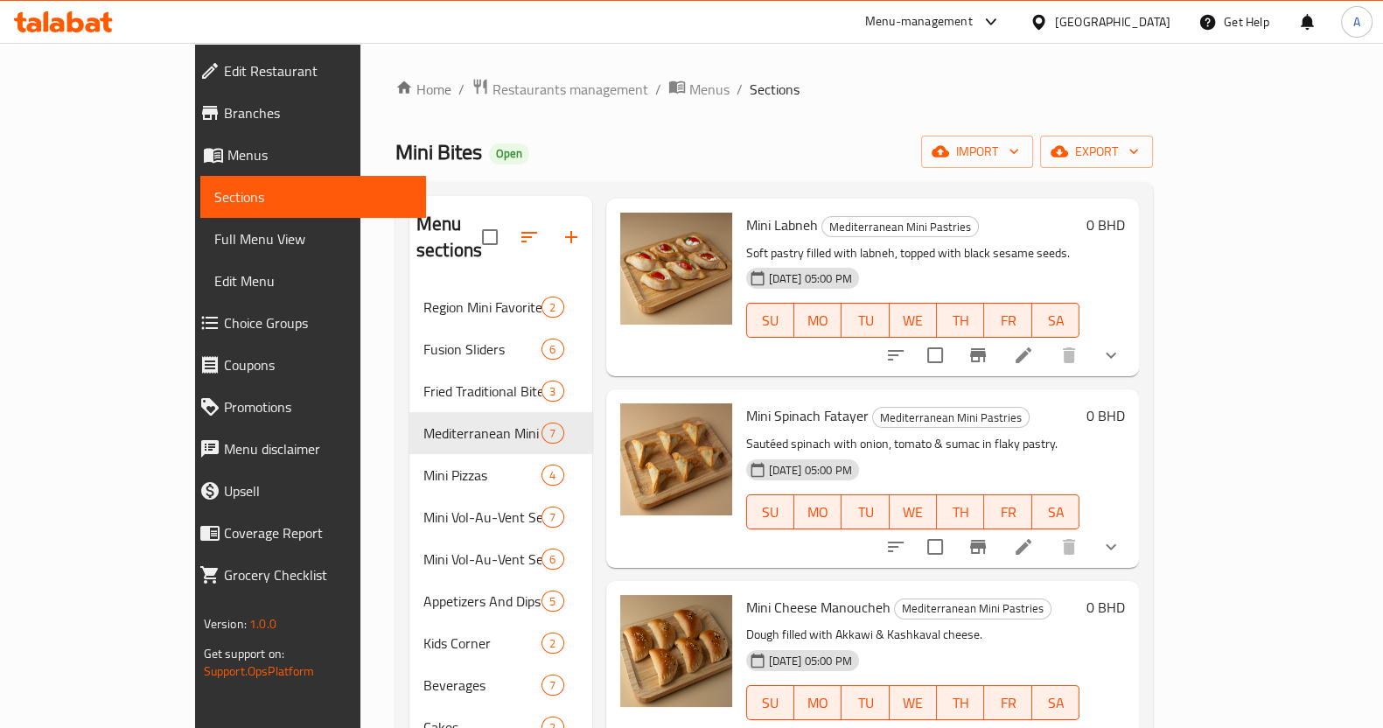
scroll to position [627, 0]
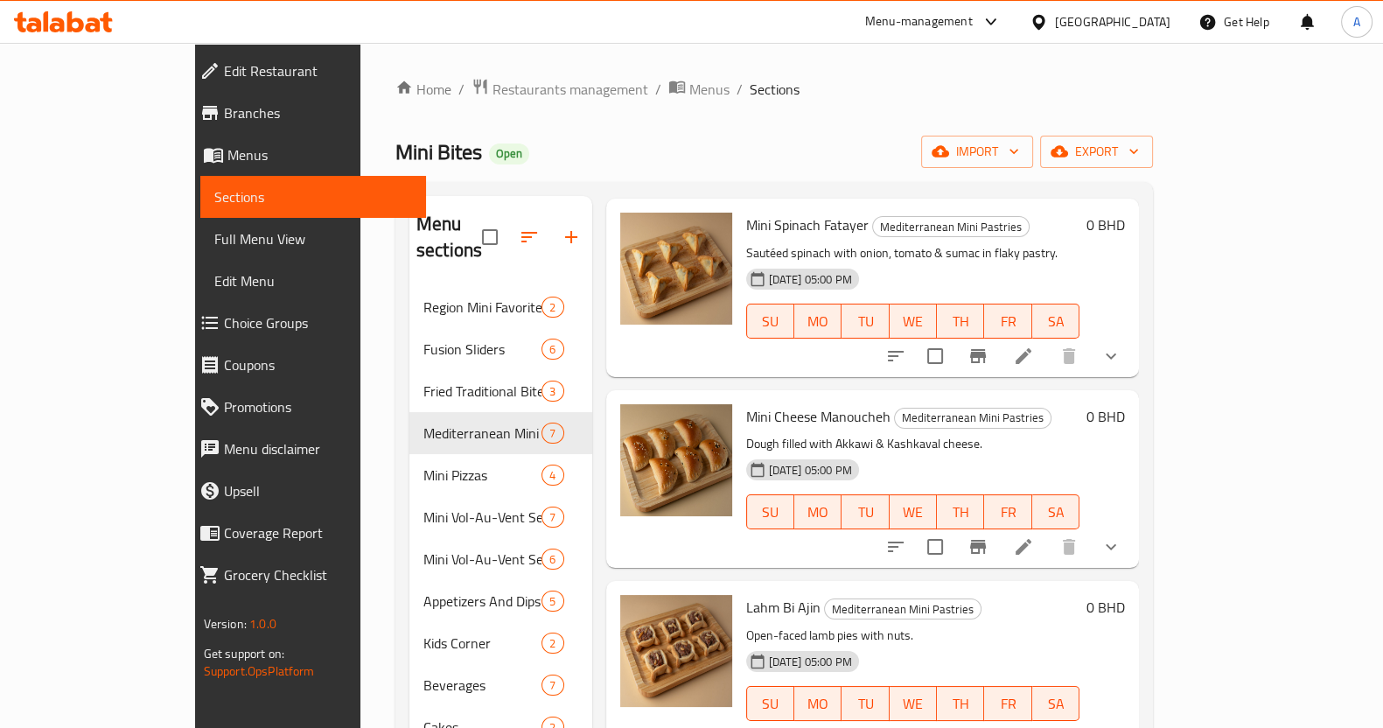
click at [224, 324] on span "Choice Groups" at bounding box center [318, 322] width 188 height 21
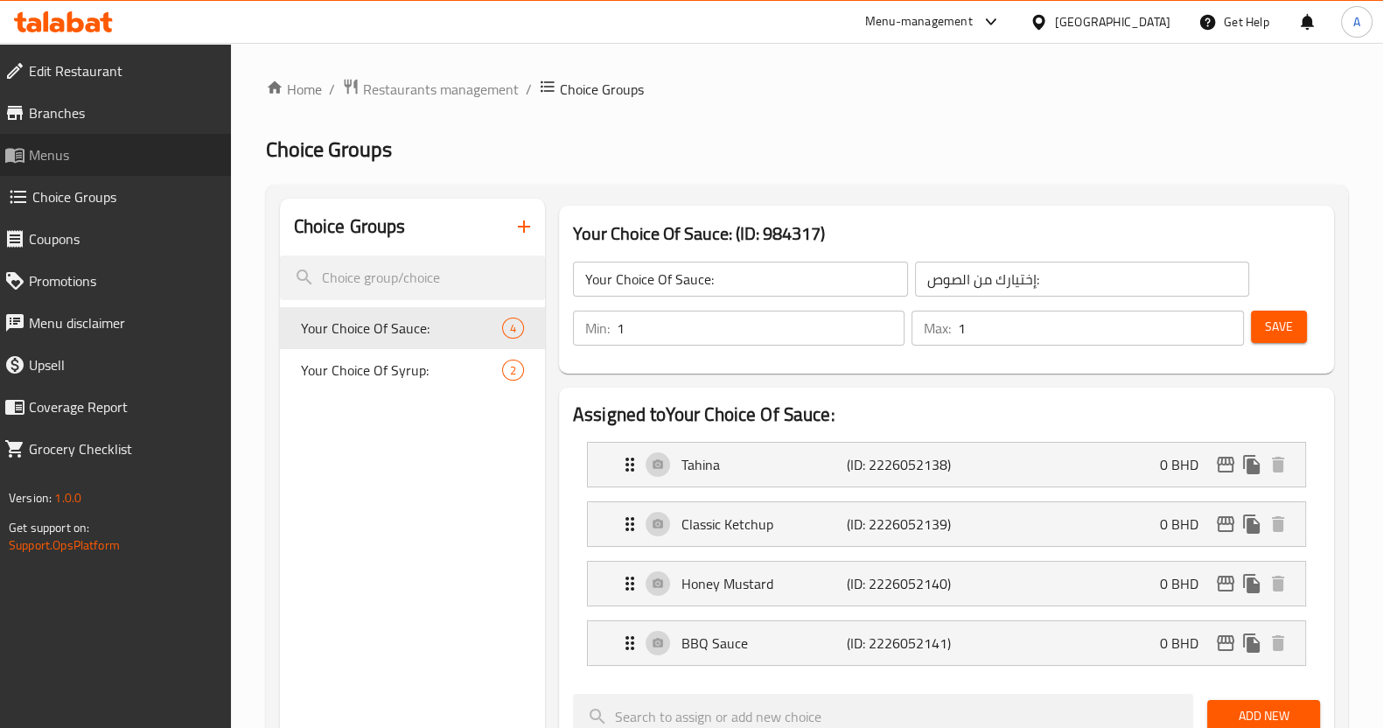
click at [123, 160] on span "Menus" at bounding box center [123, 154] width 188 height 21
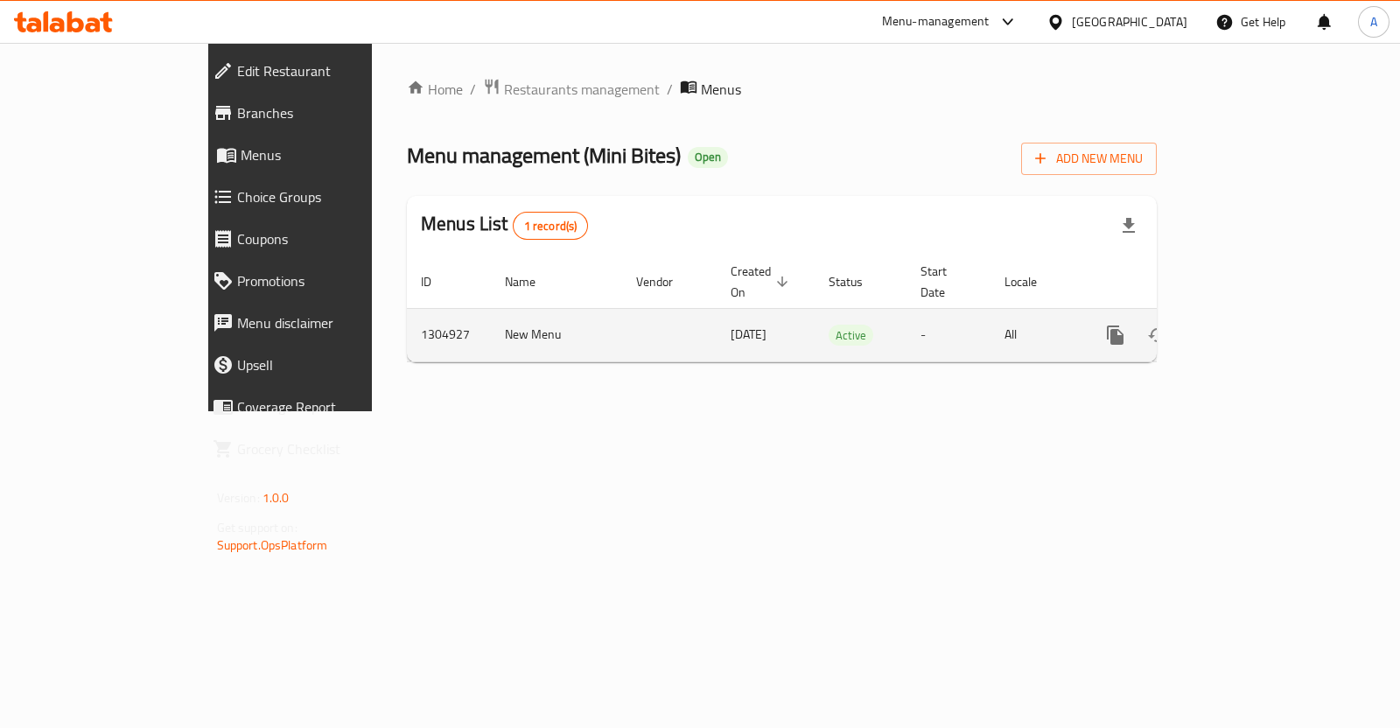
click at [1250, 327] on icon "enhanced table" at bounding box center [1242, 335] width 16 height 16
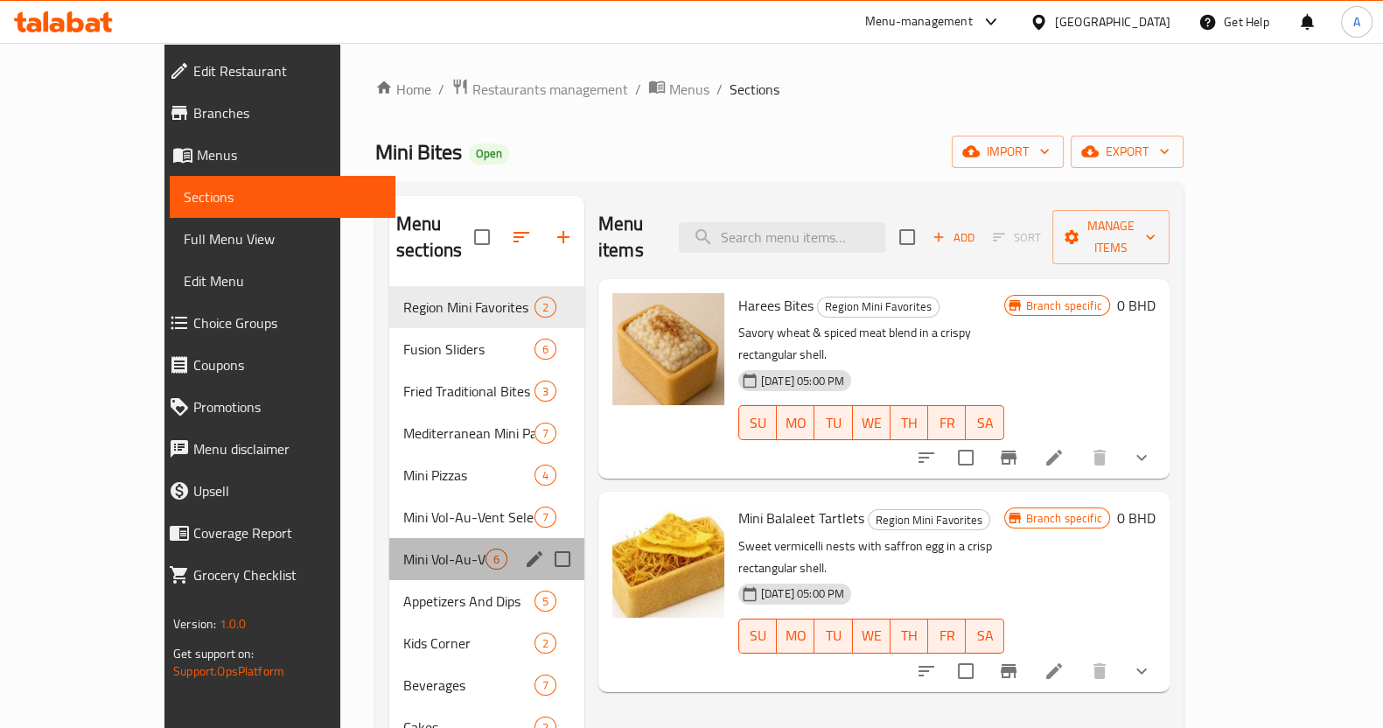
click at [407, 547] on div "Mini Vol-Au-Vent Selection 6" at bounding box center [486, 559] width 195 height 42
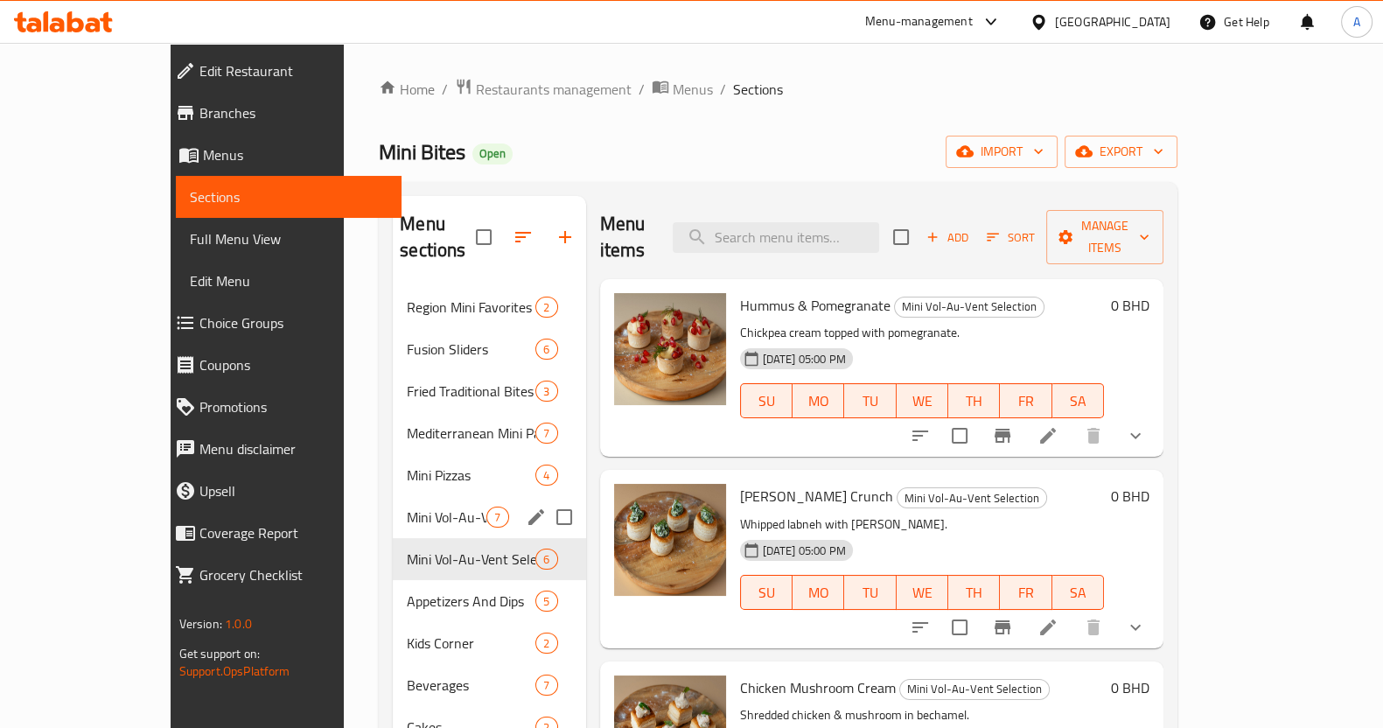
click at [393, 501] on div "Mini Vol-Au-Vent Selection (Sweet) 7" at bounding box center [489, 517] width 193 height 42
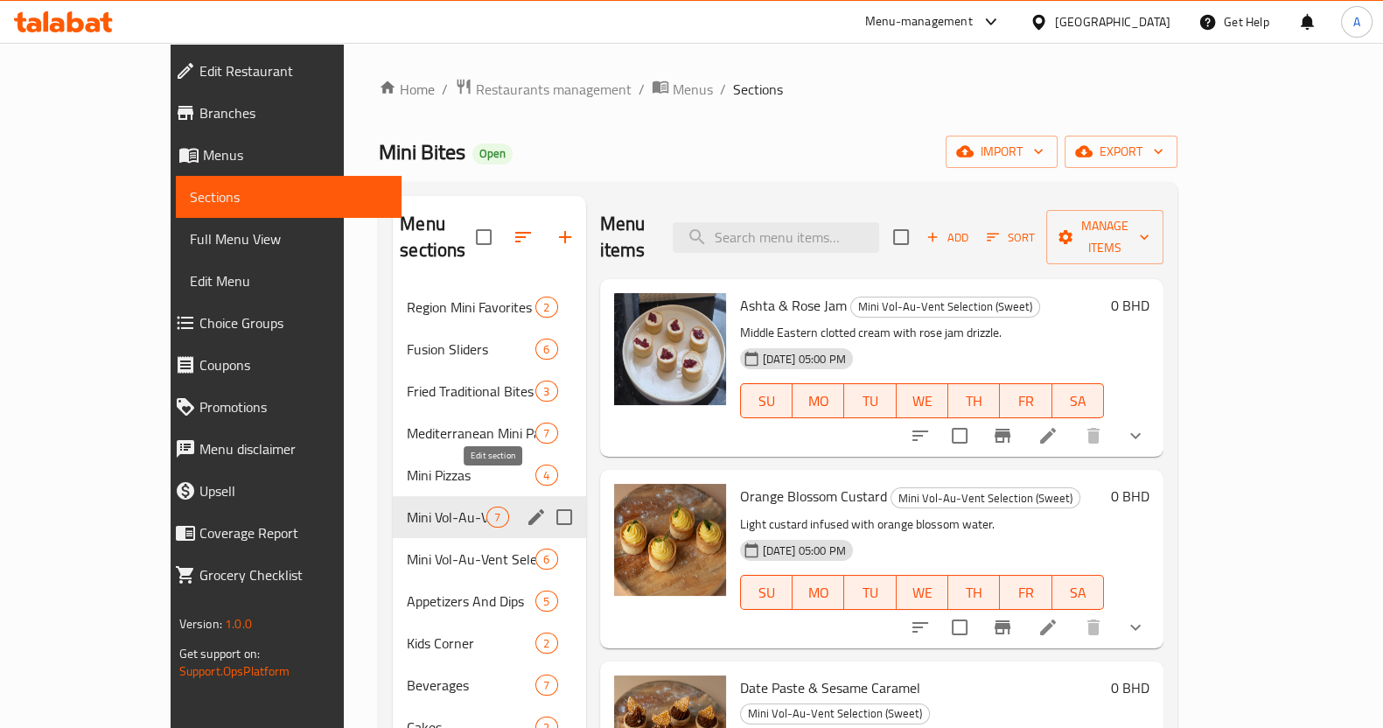
click at [526, 507] on icon "edit" at bounding box center [536, 517] width 21 height 21
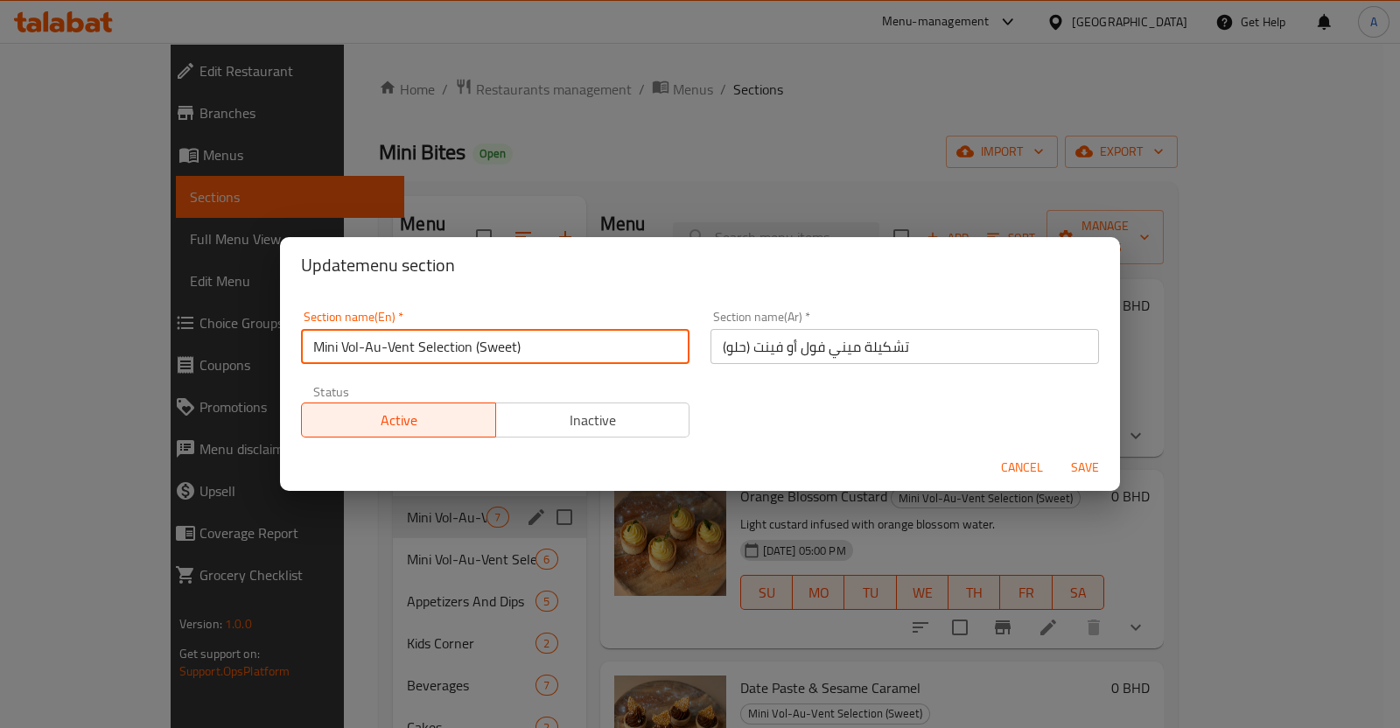
drag, startPoint x: 543, startPoint y: 338, endPoint x: 286, endPoint y: 321, distance: 257.8
click at [286, 321] on div "Section name(En)   * Mini Vol-Au-Vent Selection (Sweet) Section name(En) * Sect…" at bounding box center [700, 368] width 840 height 151
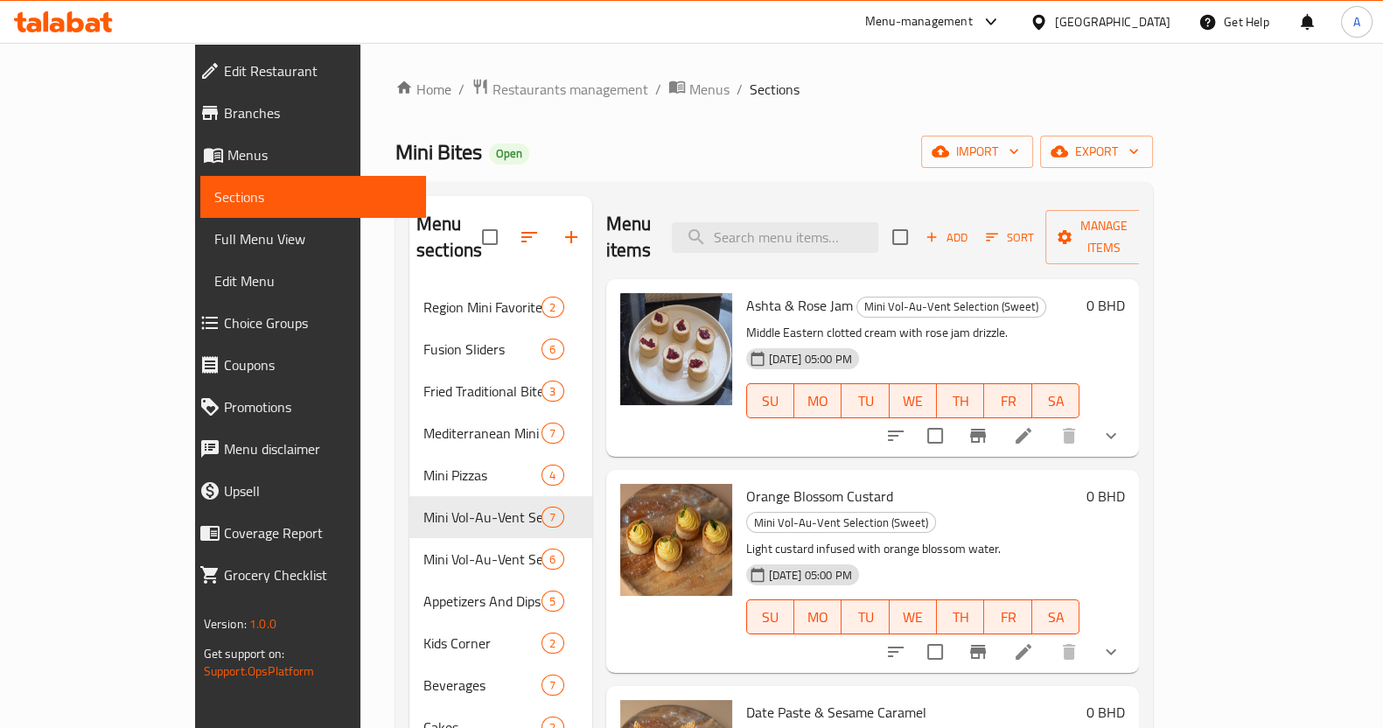
click at [1034, 425] on icon at bounding box center [1023, 435] width 21 height 21
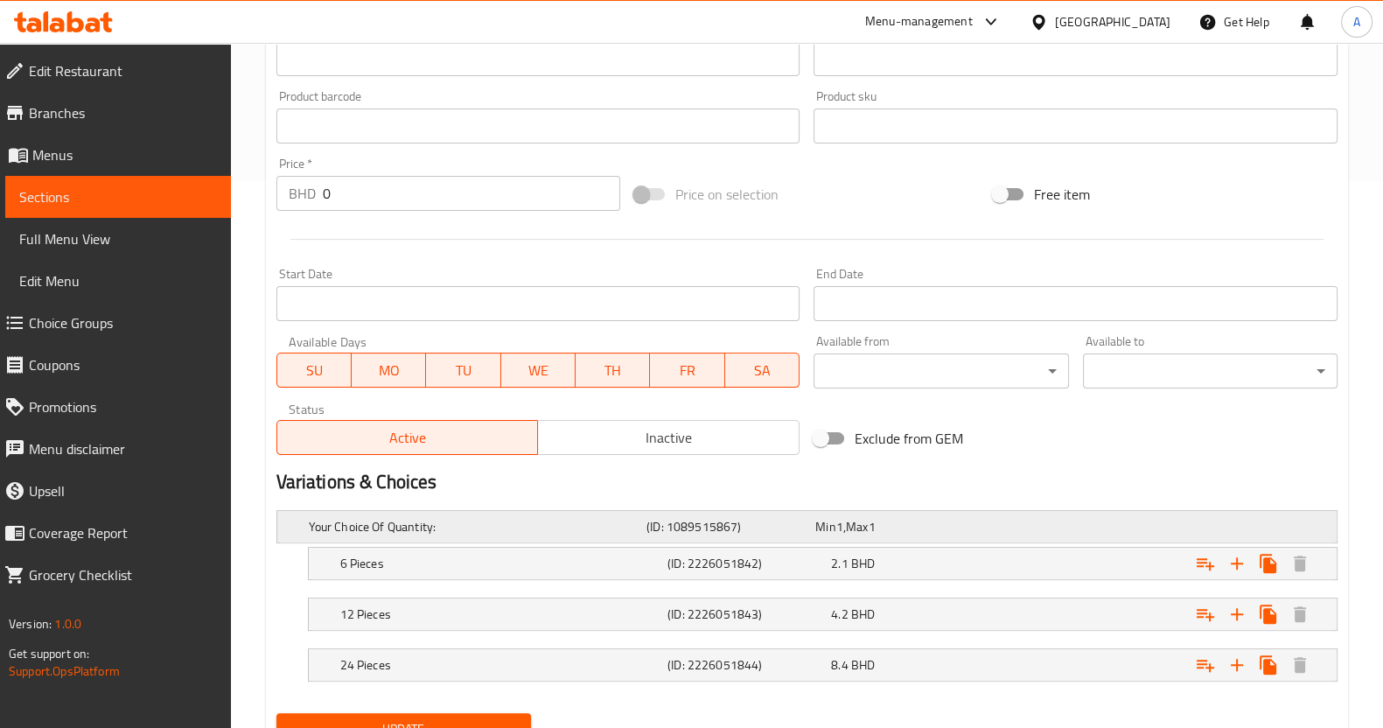
scroll to position [621, 0]
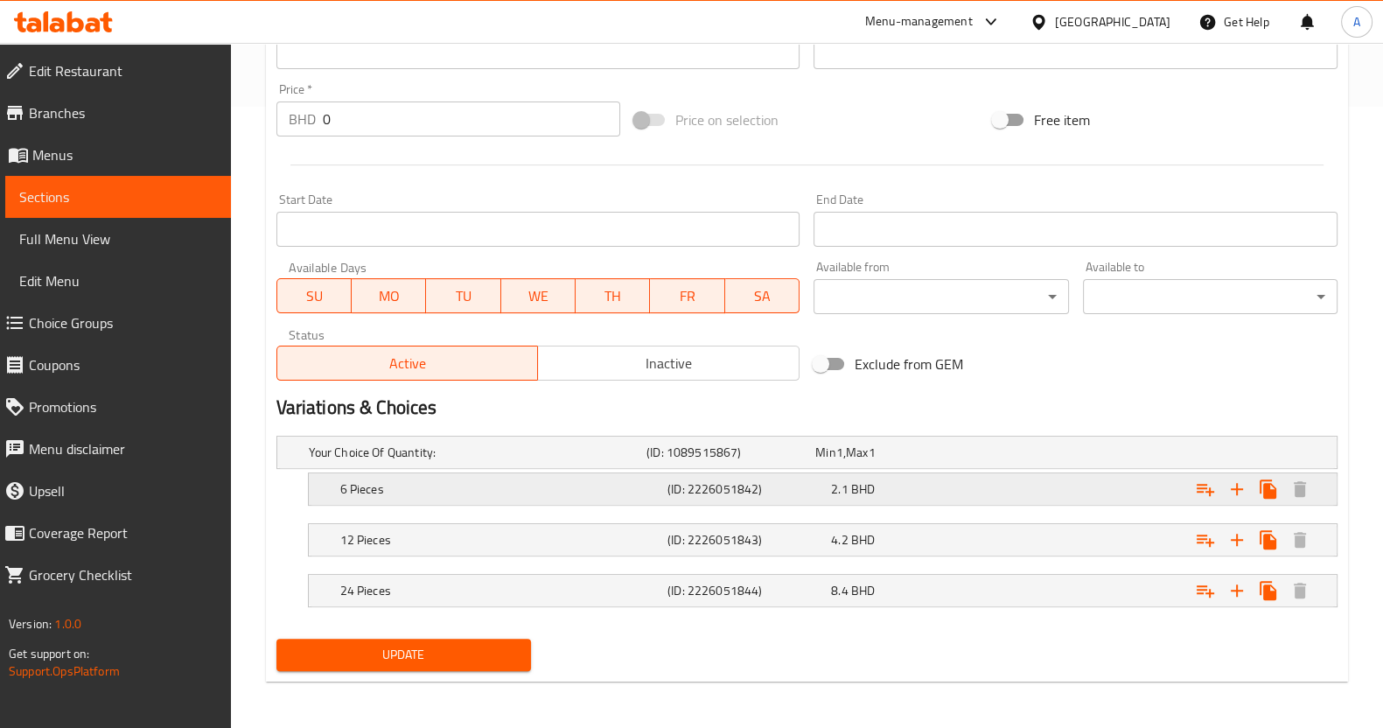
drag, startPoint x: 823, startPoint y: 488, endPoint x: 851, endPoint y: 488, distance: 28.0
click at [851, 472] on div "6 Pieces (ID: 2226051842) 2.1 BHD" at bounding box center [812, 452] width 1014 height 39
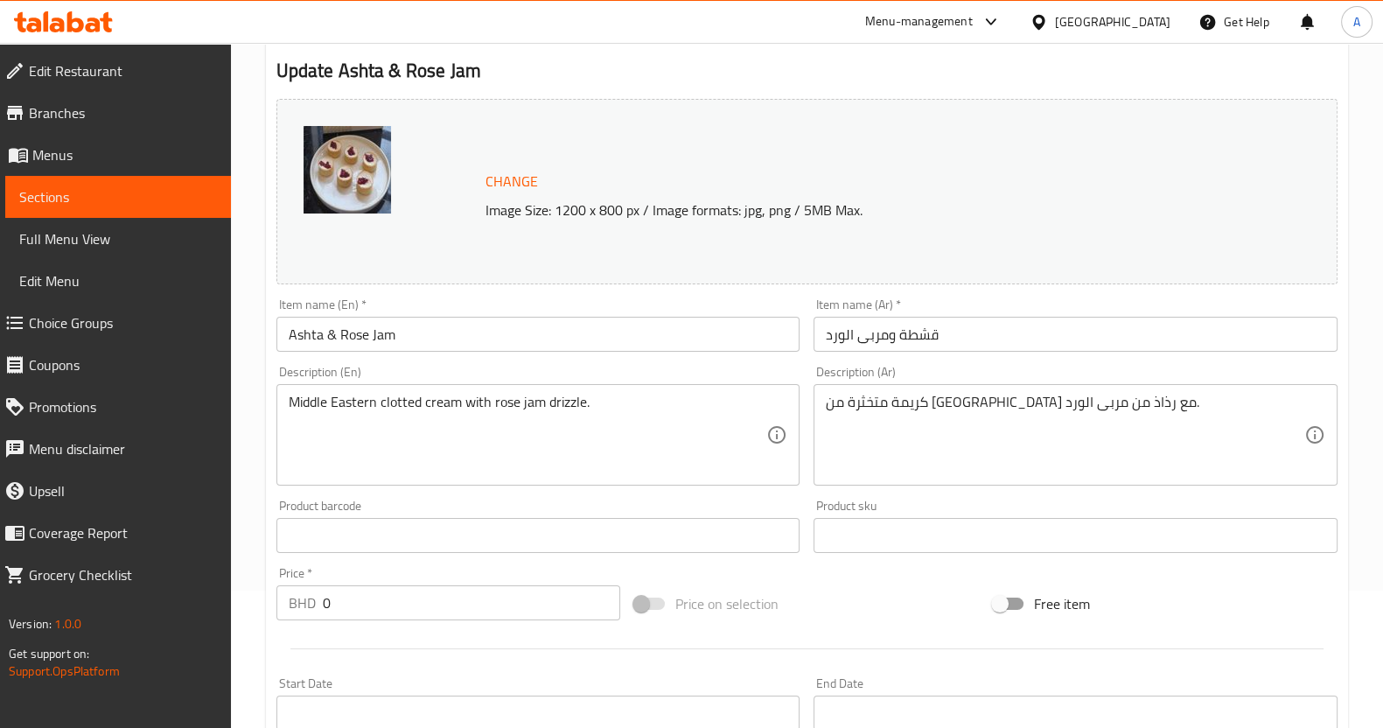
scroll to position [0, 0]
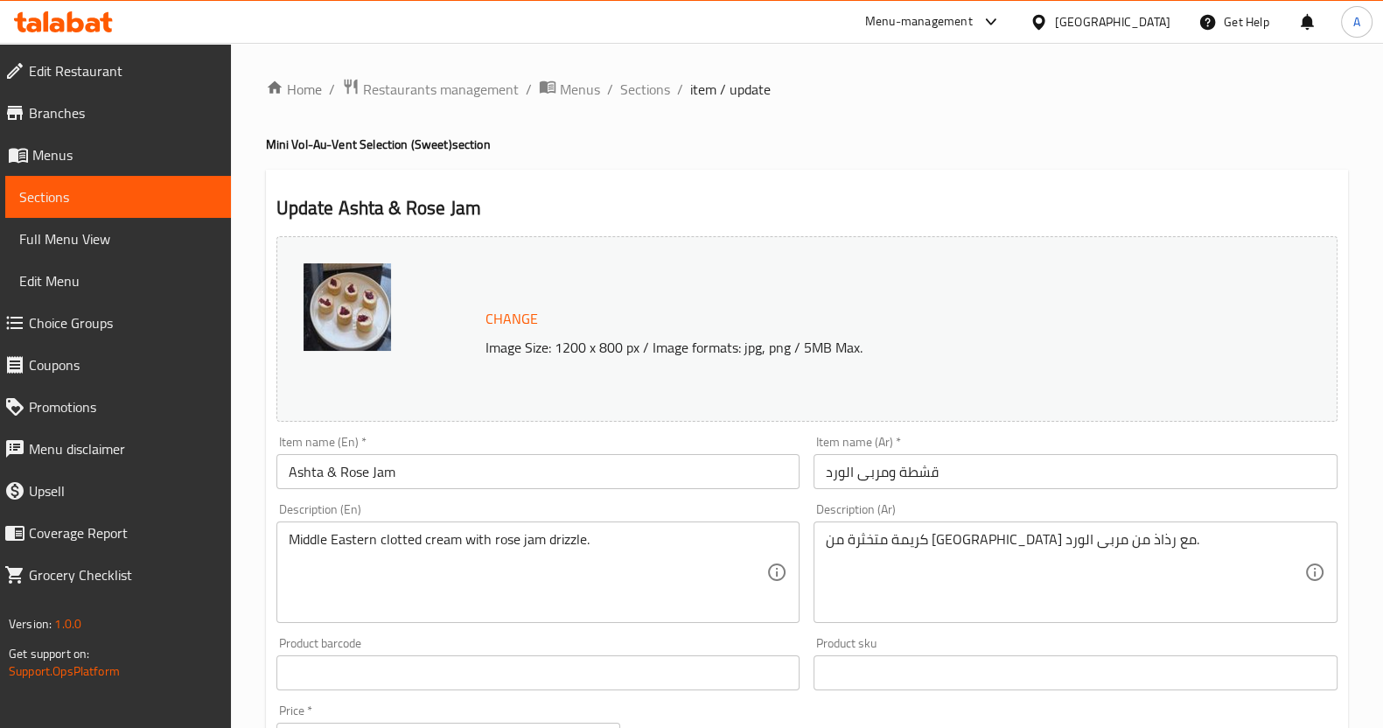
click at [172, 193] on span "Sections" at bounding box center [118, 196] width 198 height 21
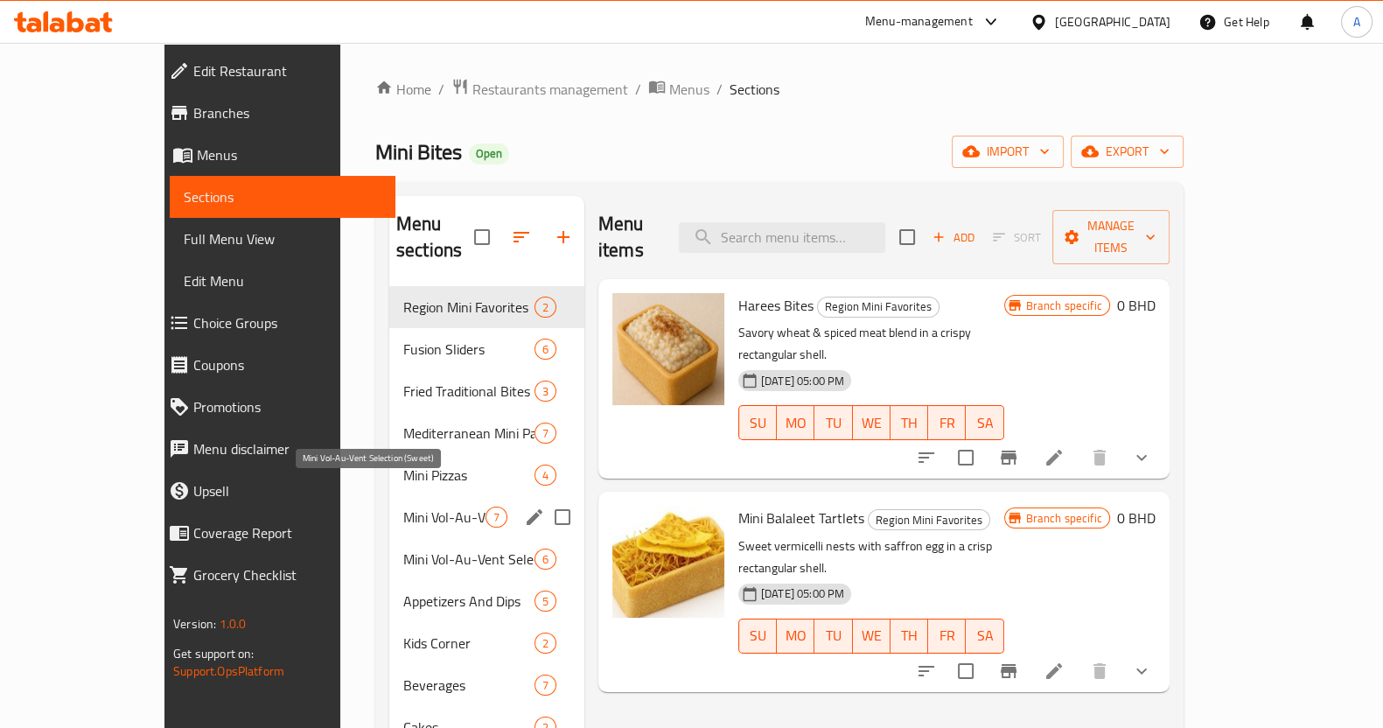
click at [403, 507] on span "Mini Vol-Au-Vent Selection (Sweet)" at bounding box center [444, 517] width 82 height 21
